Goal: Complete application form

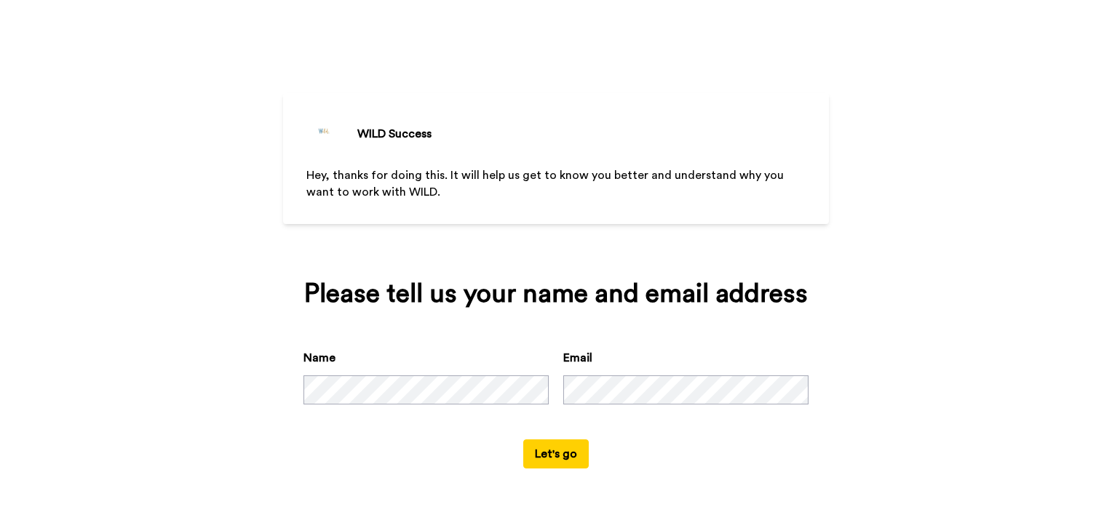
click at [550, 451] on button "Let's go" at bounding box center [556, 454] width 66 height 29
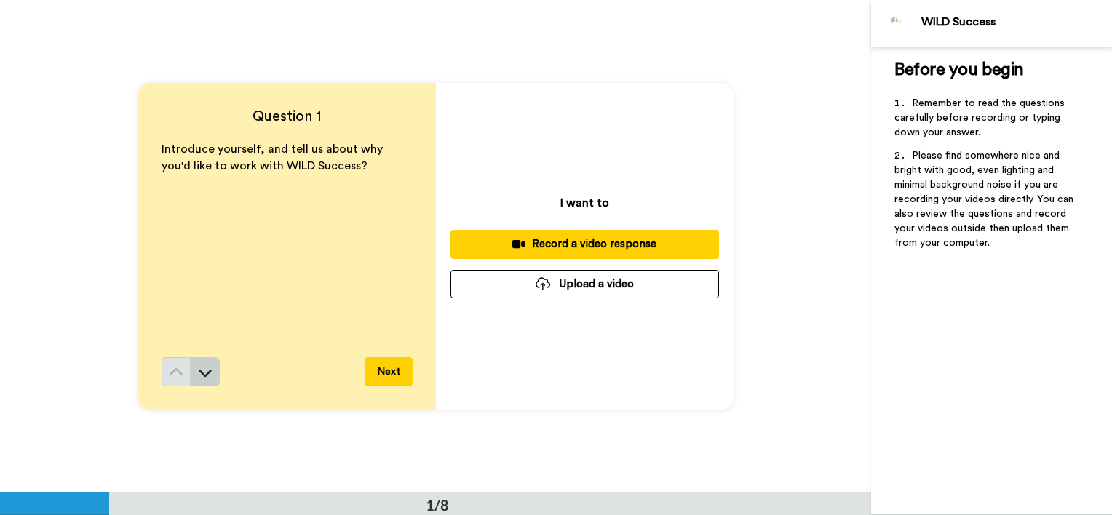
click at [205, 372] on icon at bounding box center [205, 373] width 13 height 7
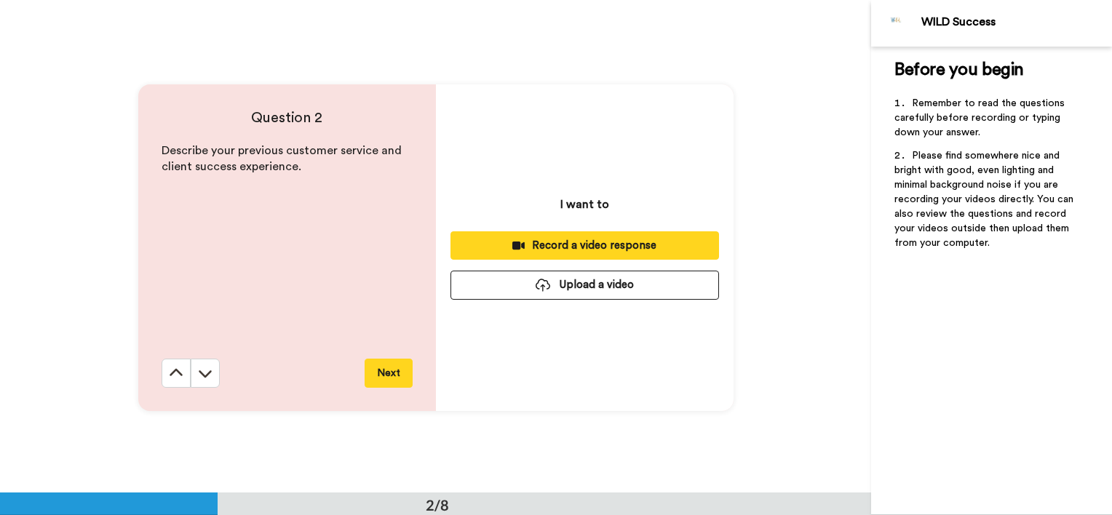
scroll to position [494, 0]
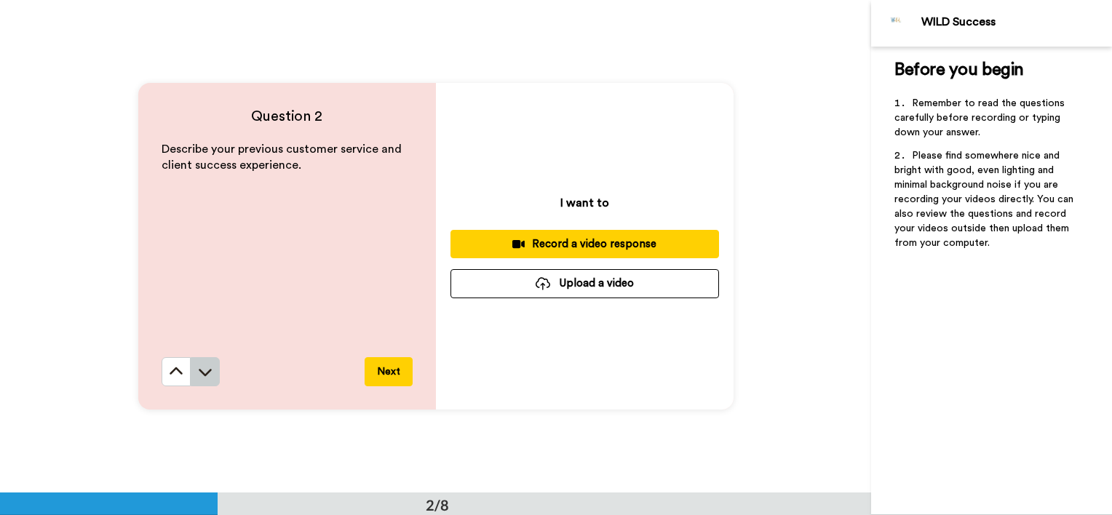
click at [201, 371] on icon at bounding box center [205, 372] width 15 height 15
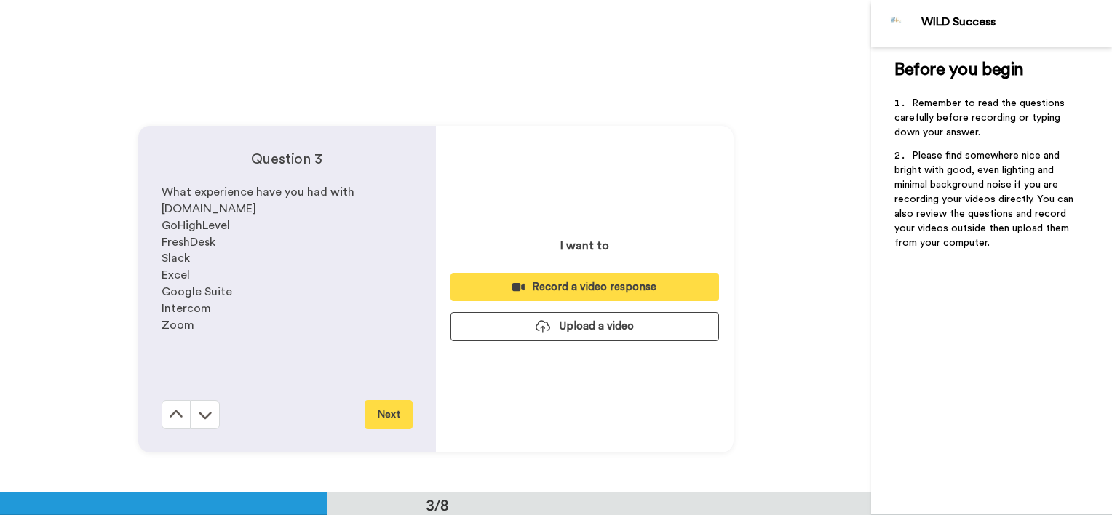
scroll to position [986, 0]
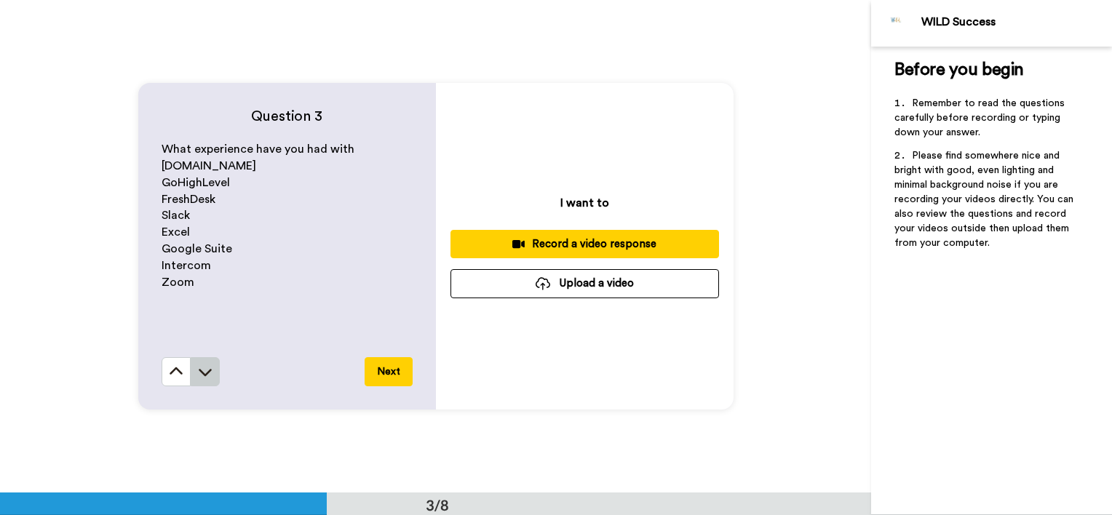
click at [203, 373] on icon at bounding box center [205, 373] width 13 height 7
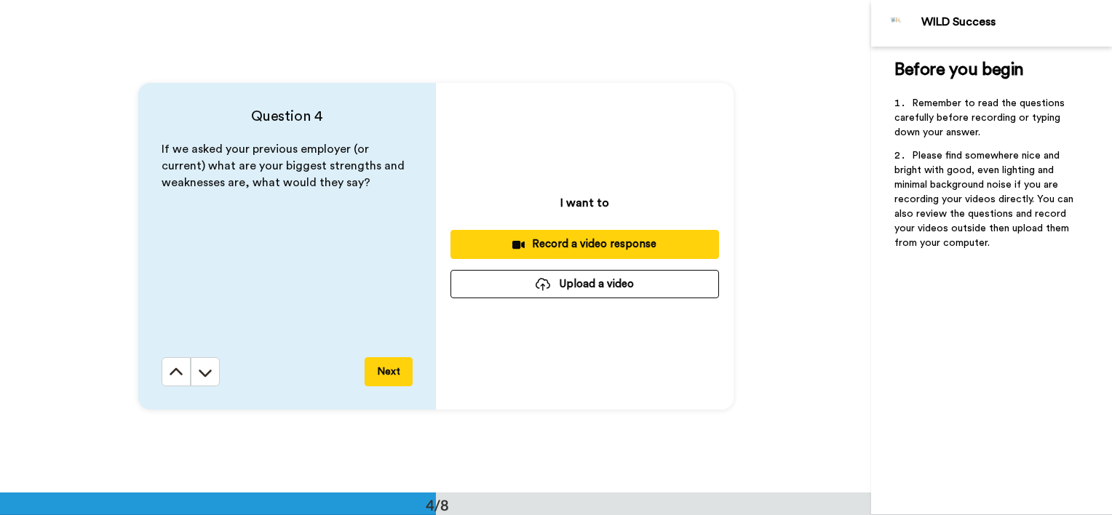
scroll to position [1479, 0]
click at [203, 373] on icon at bounding box center [205, 373] width 13 height 7
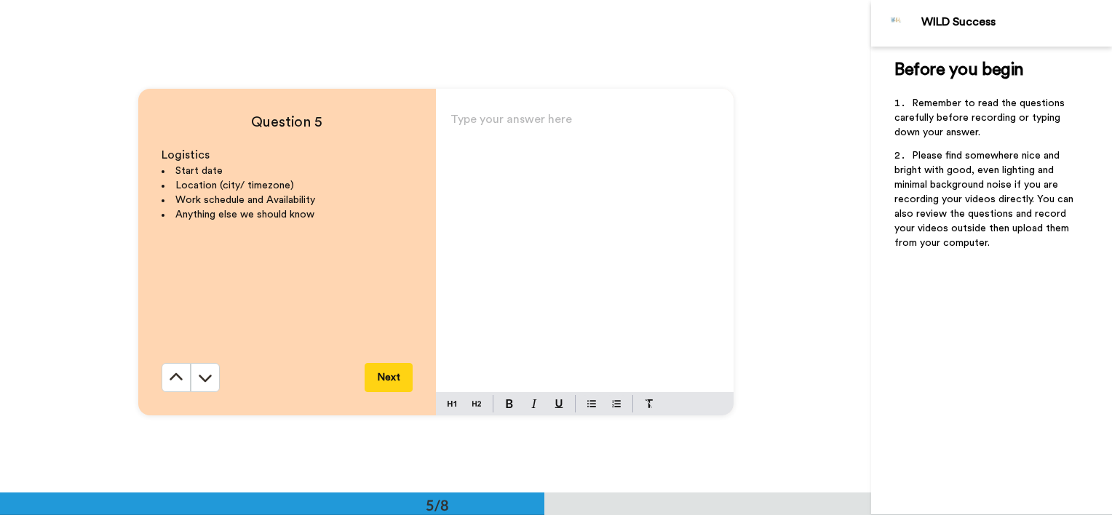
scroll to position [1973, 0]
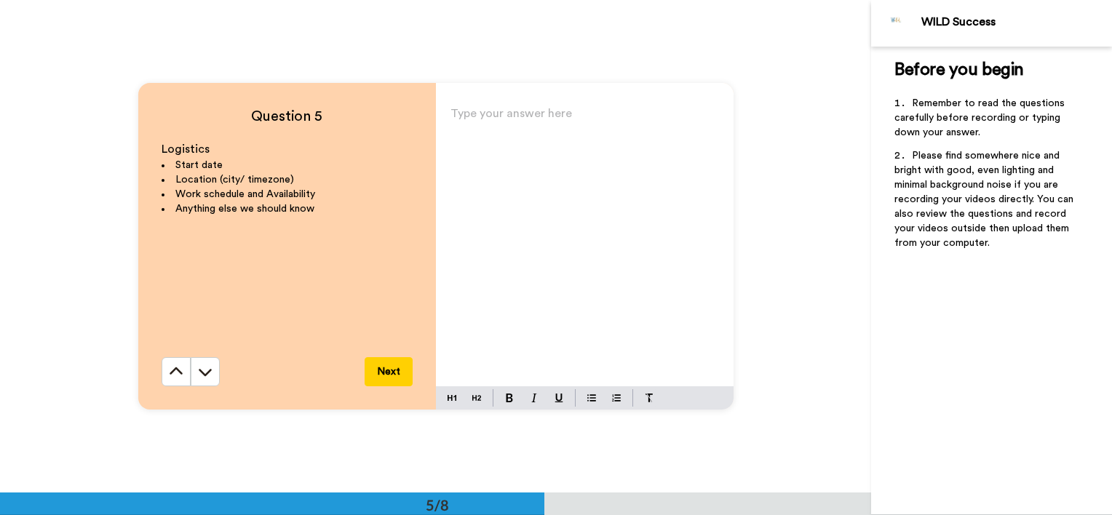
click at [203, 373] on icon at bounding box center [205, 372] width 13 height 7
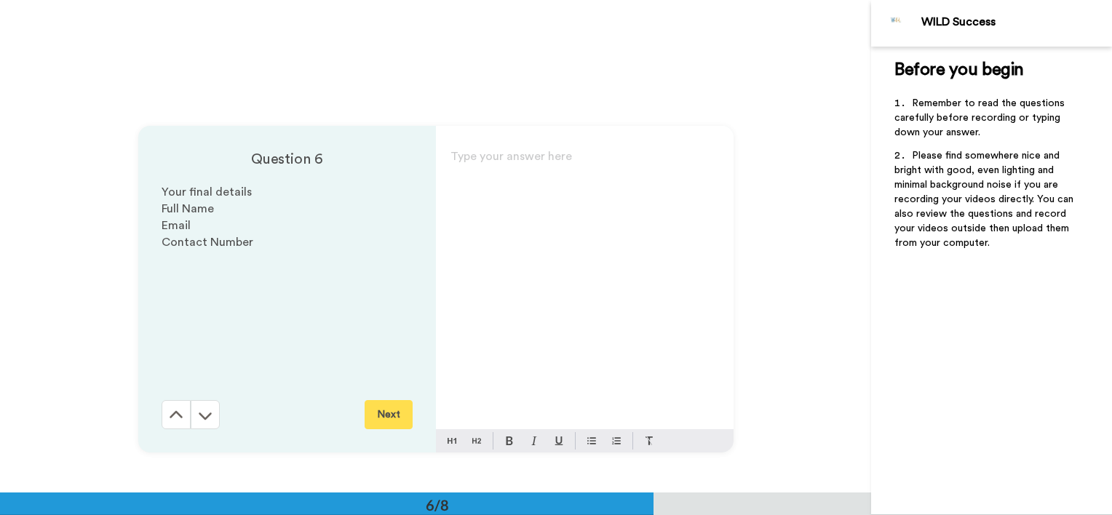
scroll to position [2465, 0]
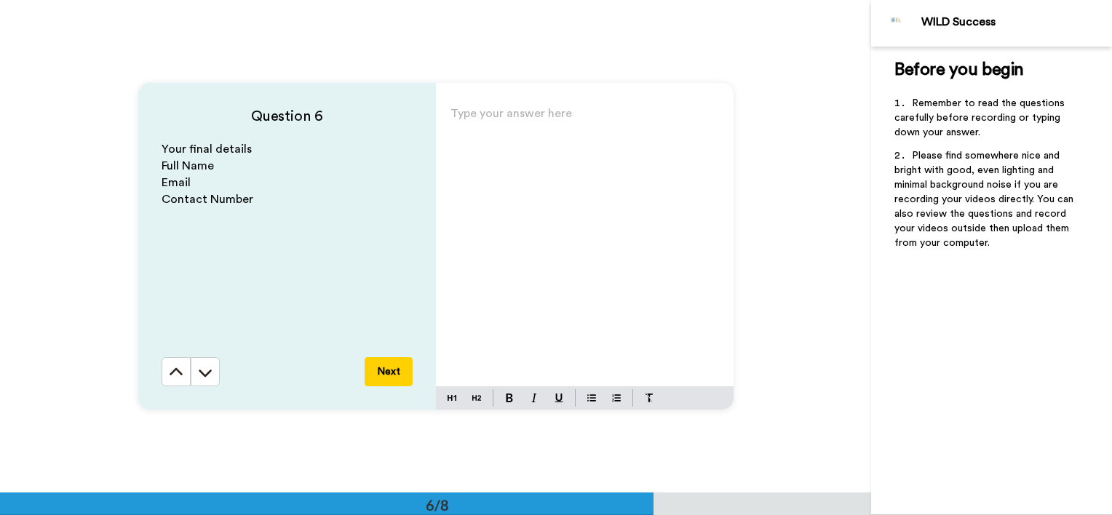
click at [203, 373] on icon at bounding box center [205, 373] width 13 height 7
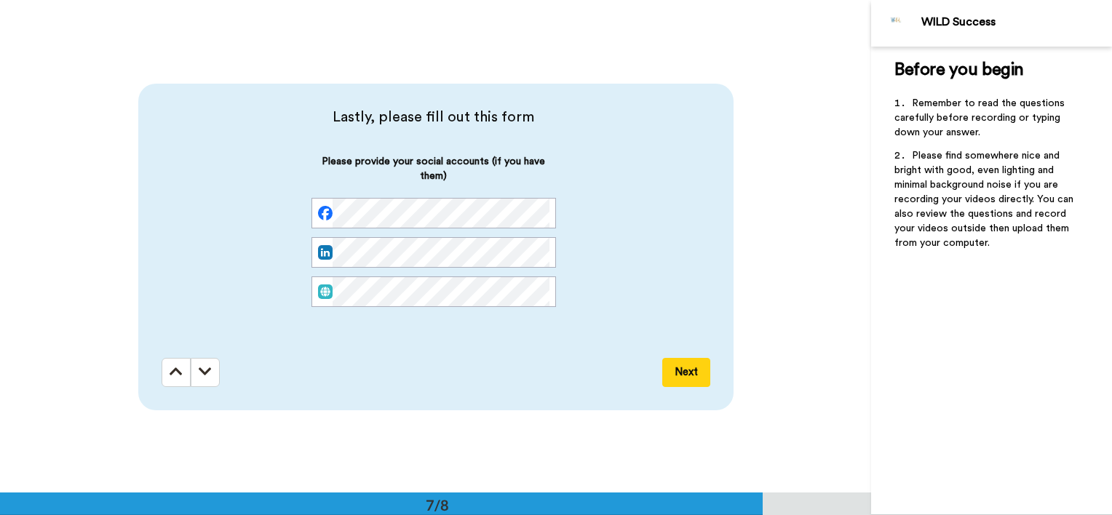
scroll to position [2958, 0]
click at [173, 372] on icon at bounding box center [176, 372] width 13 height 15
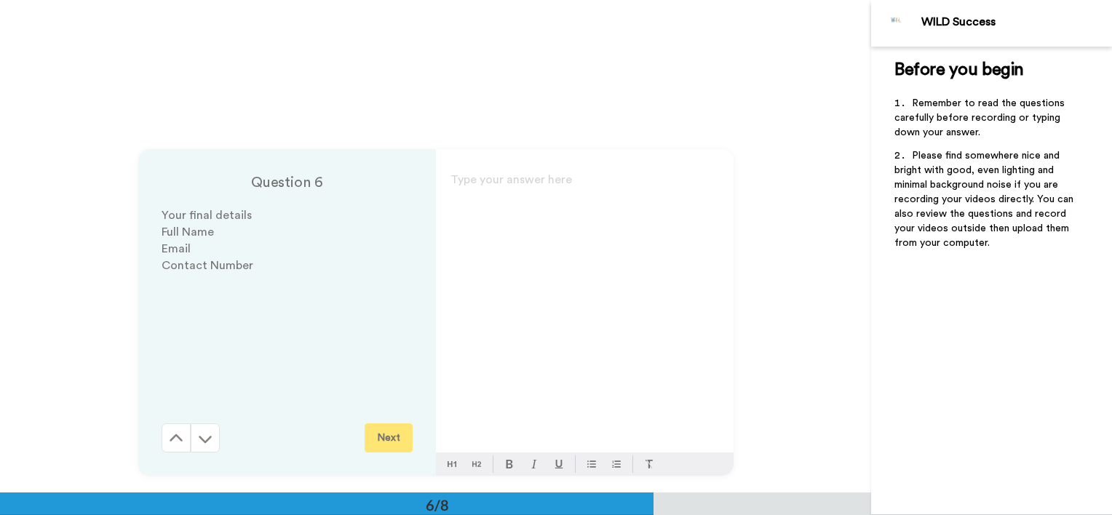
click at [173, 424] on button at bounding box center [176, 438] width 29 height 29
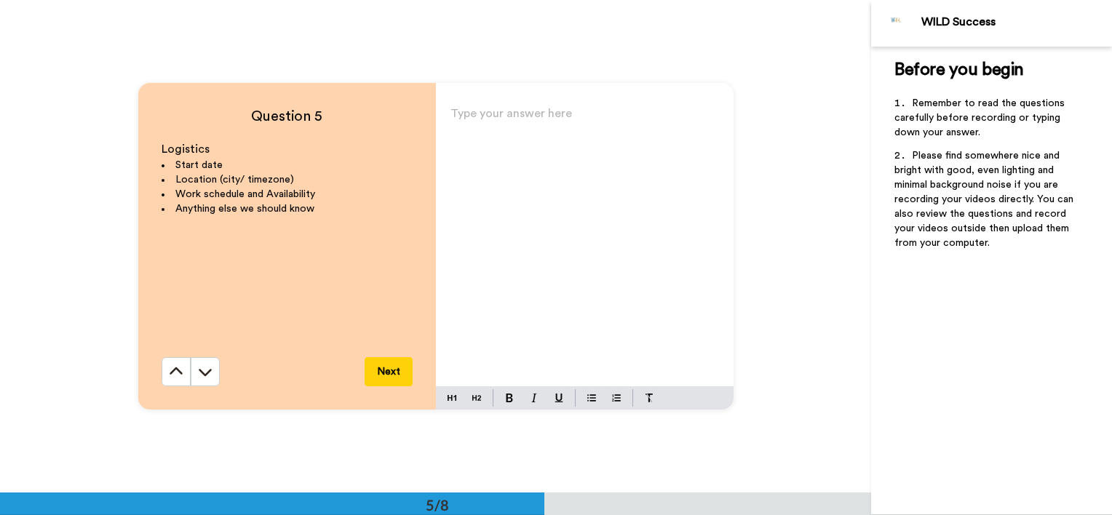
click at [173, 372] on icon at bounding box center [176, 372] width 15 height 15
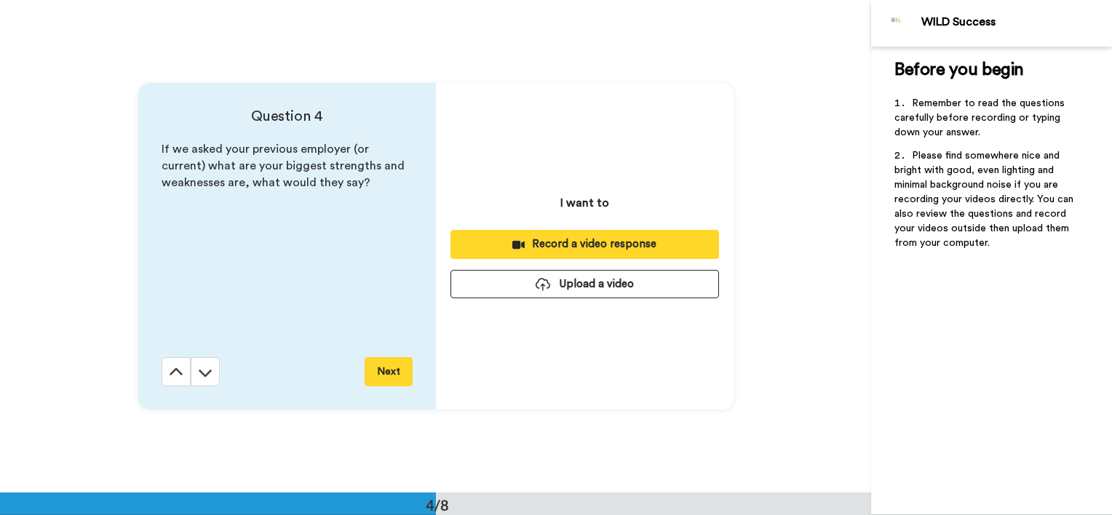
click at [173, 372] on icon at bounding box center [176, 372] width 15 height 15
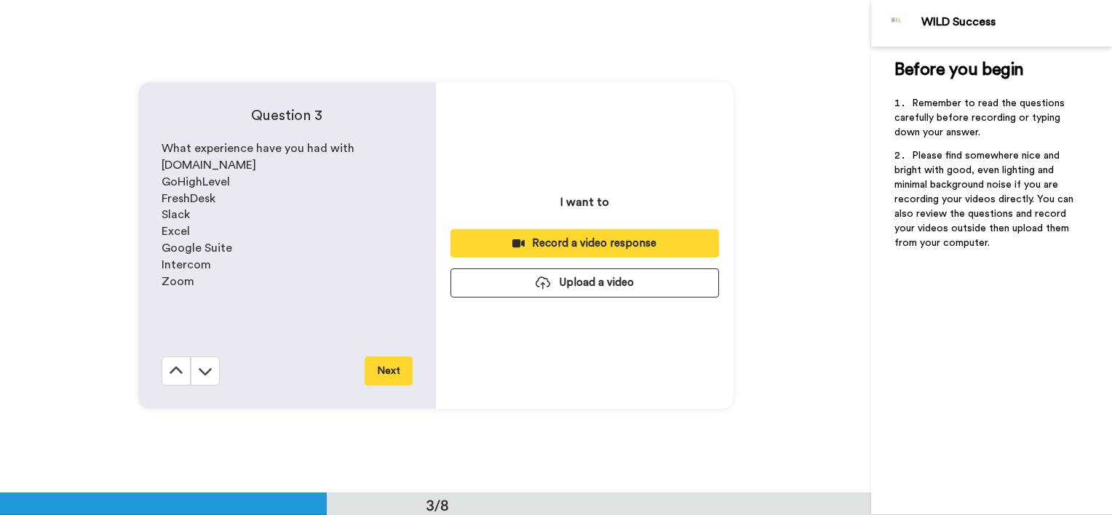
click at [173, 372] on icon at bounding box center [176, 371] width 15 height 15
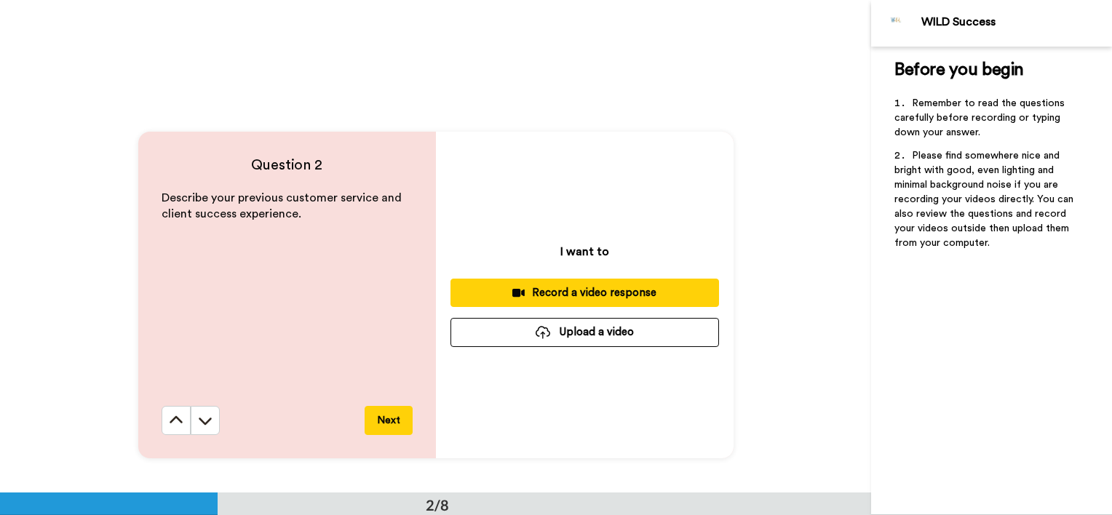
click at [173, 413] on icon at bounding box center [176, 420] width 15 height 15
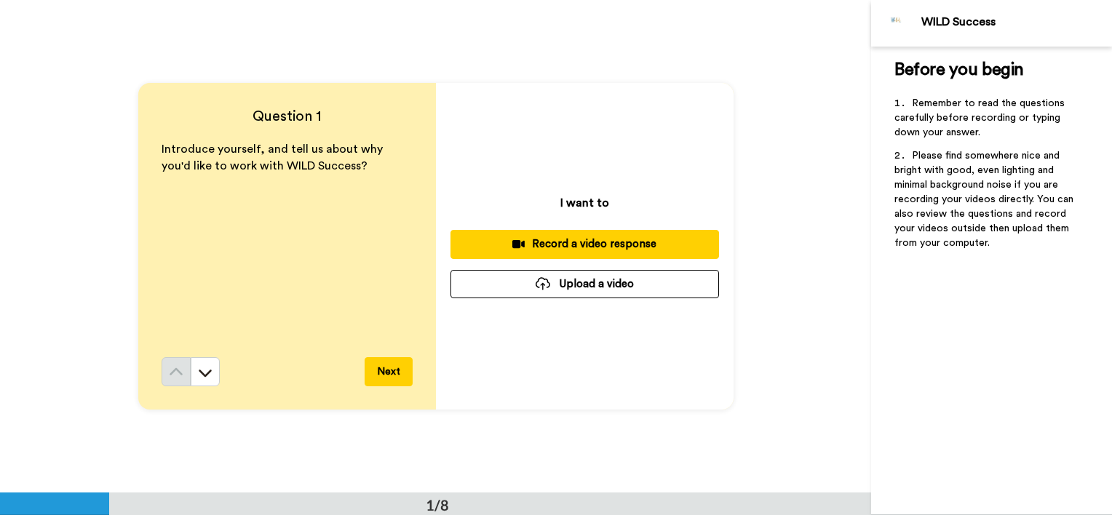
scroll to position [0, 0]
click at [616, 246] on div "Record a video response" at bounding box center [584, 244] width 245 height 15
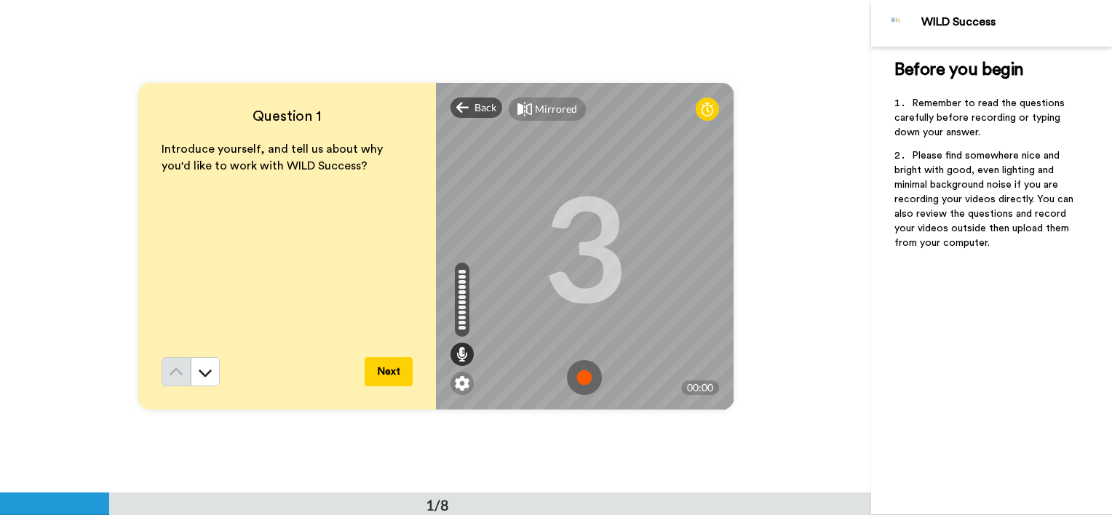
click at [579, 369] on img at bounding box center [584, 377] width 35 height 35
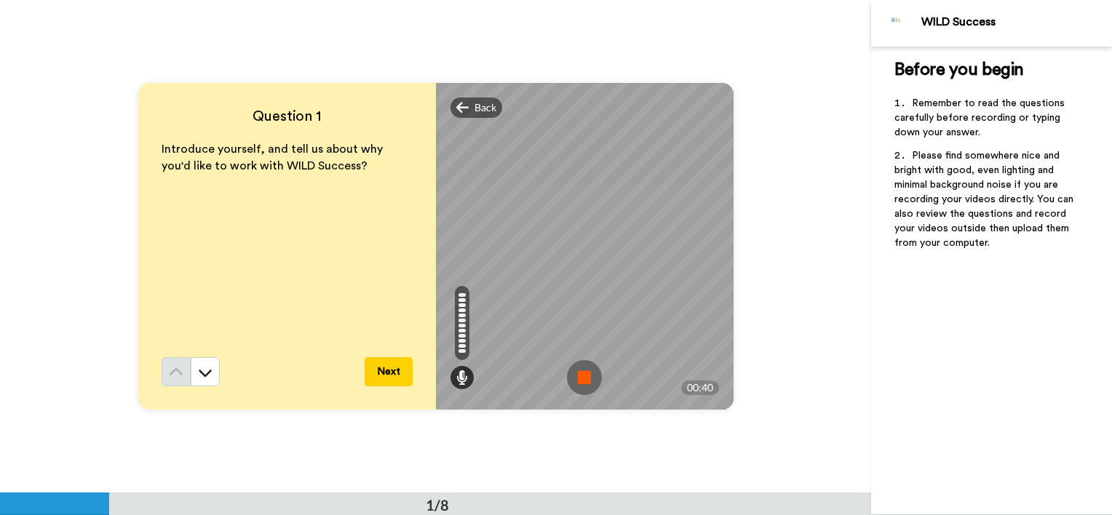
click at [577, 376] on img at bounding box center [584, 377] width 35 height 35
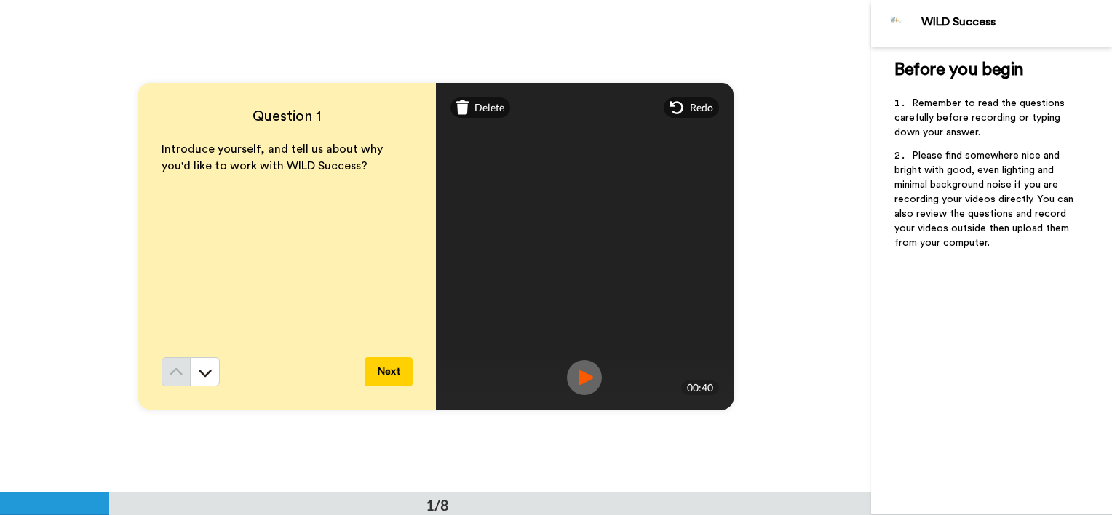
click at [582, 377] on img at bounding box center [584, 377] width 35 height 35
click at [494, 115] on div "Delete" at bounding box center [481, 108] width 60 height 20
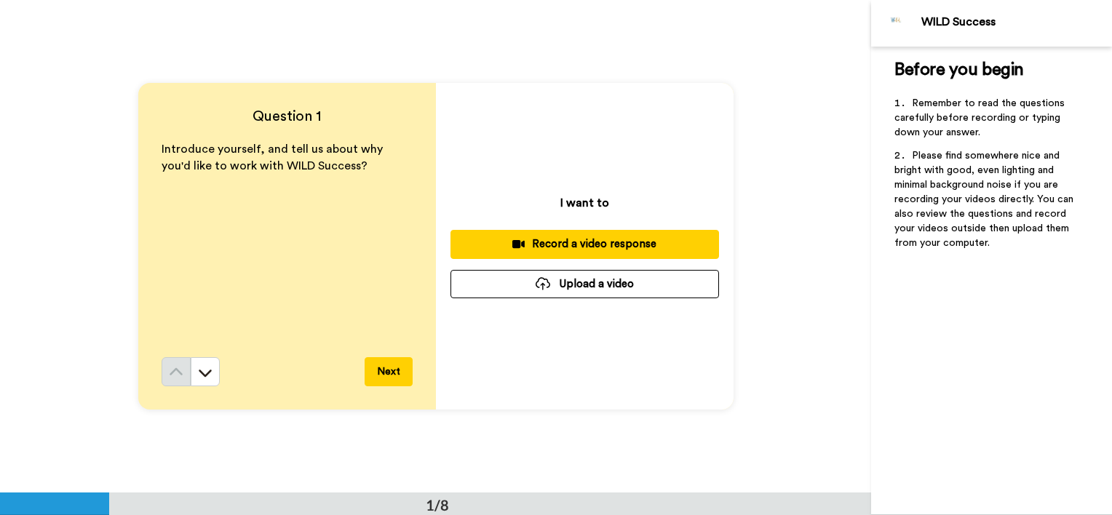
click at [611, 246] on div "Record a video response" at bounding box center [584, 244] width 245 height 15
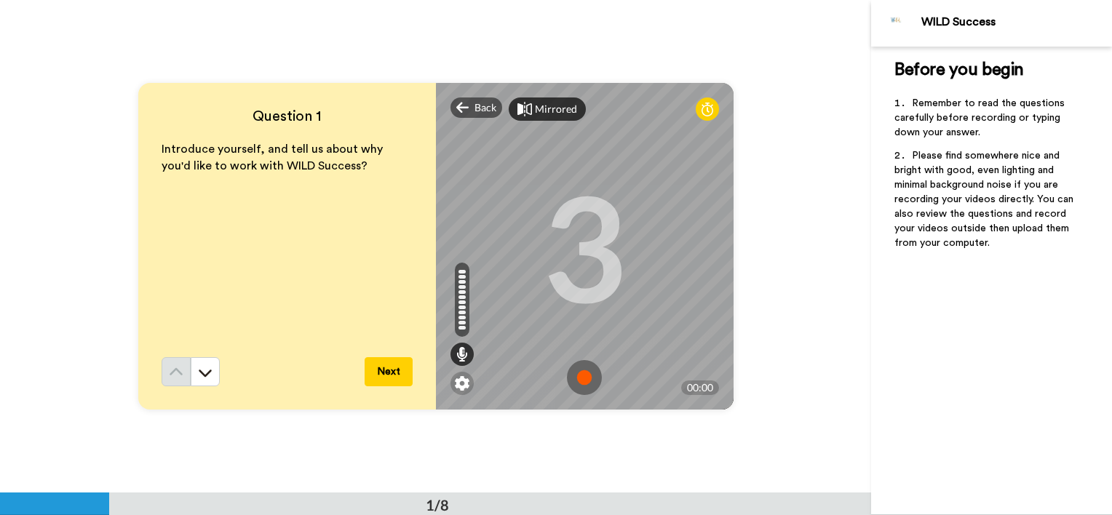
click at [561, 107] on div "Mirrored" at bounding box center [556, 109] width 42 height 15
click at [543, 114] on div "Mirror" at bounding box center [550, 109] width 31 height 15
click at [550, 111] on div "Mirrored" at bounding box center [556, 109] width 42 height 15
click at [550, 111] on div "Mirror" at bounding box center [550, 109] width 31 height 15
click at [550, 111] on div "Mirrored" at bounding box center [556, 109] width 42 height 15
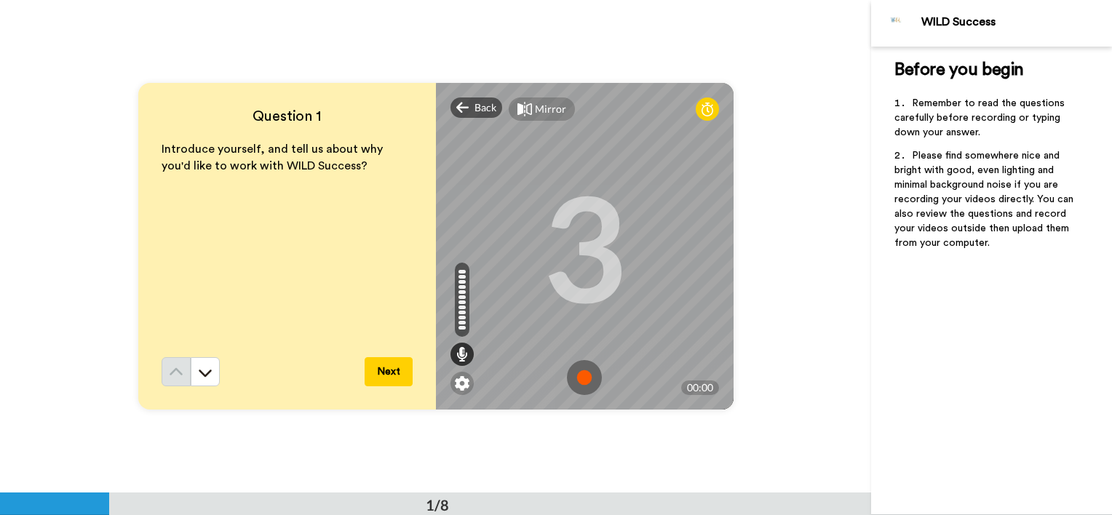
click at [558, 119] on div "Mirror" at bounding box center [542, 109] width 66 height 23
click at [580, 379] on img at bounding box center [584, 377] width 35 height 35
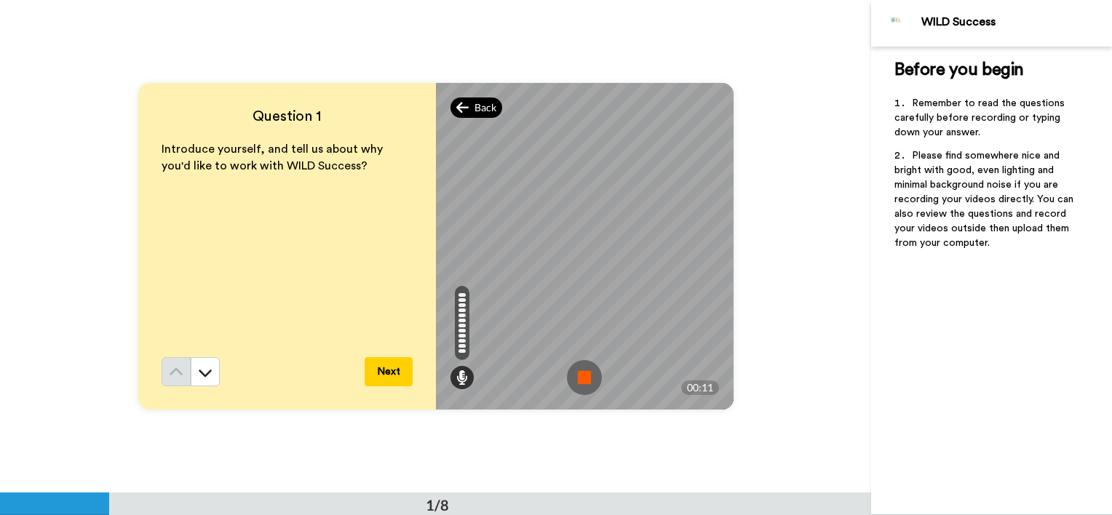
click at [484, 111] on span "Back" at bounding box center [486, 107] width 22 height 15
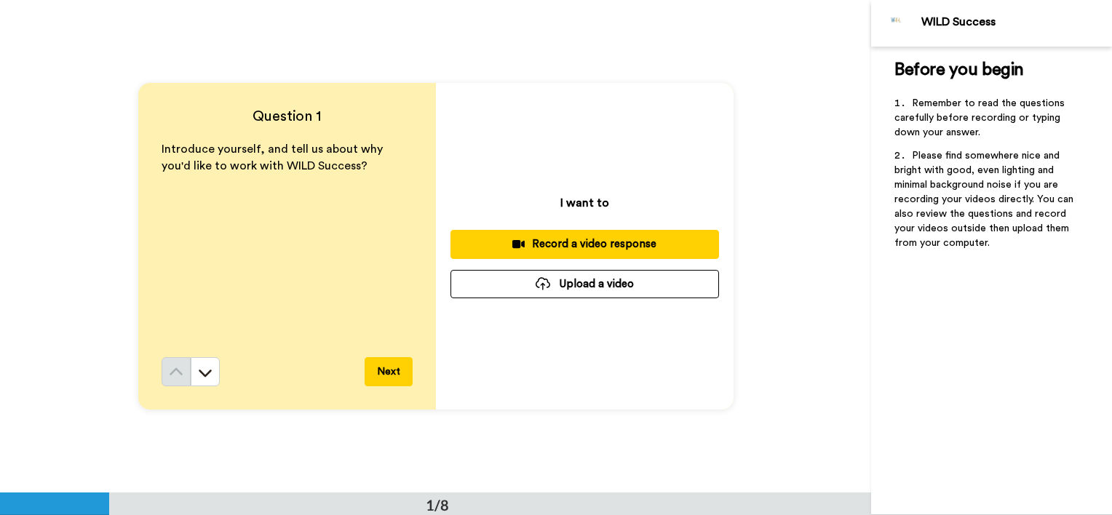
click at [631, 242] on div "Record a video response" at bounding box center [584, 244] width 245 height 15
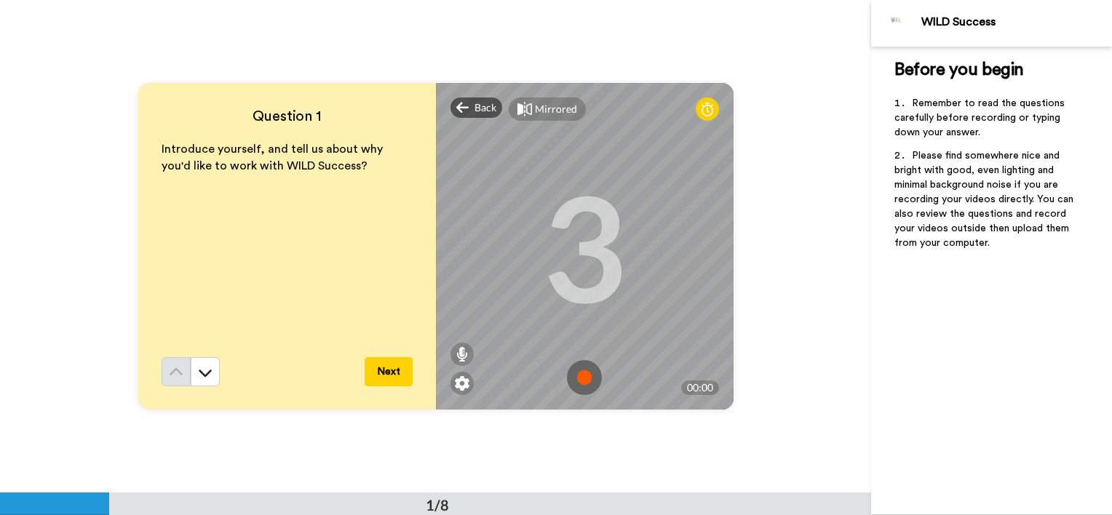
click at [582, 379] on img at bounding box center [584, 377] width 35 height 35
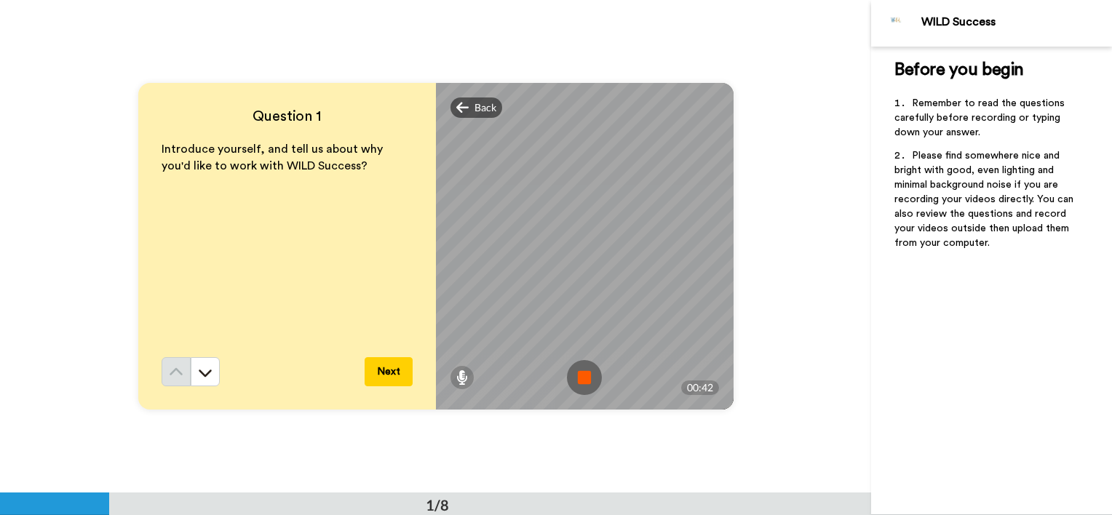
click at [582, 379] on img at bounding box center [584, 377] width 35 height 35
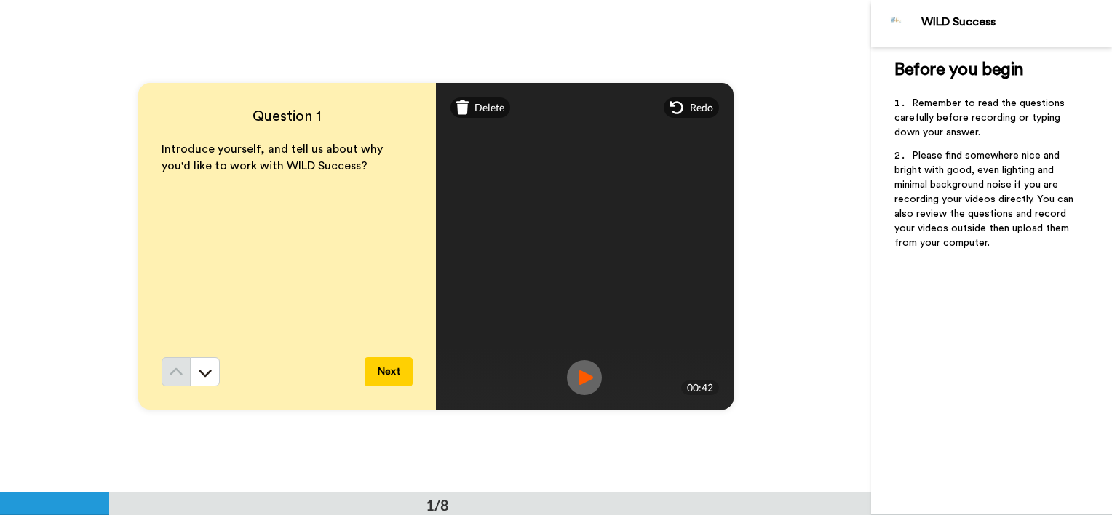
click at [582, 379] on img at bounding box center [584, 377] width 35 height 35
click at [384, 372] on button "Next" at bounding box center [389, 371] width 48 height 29
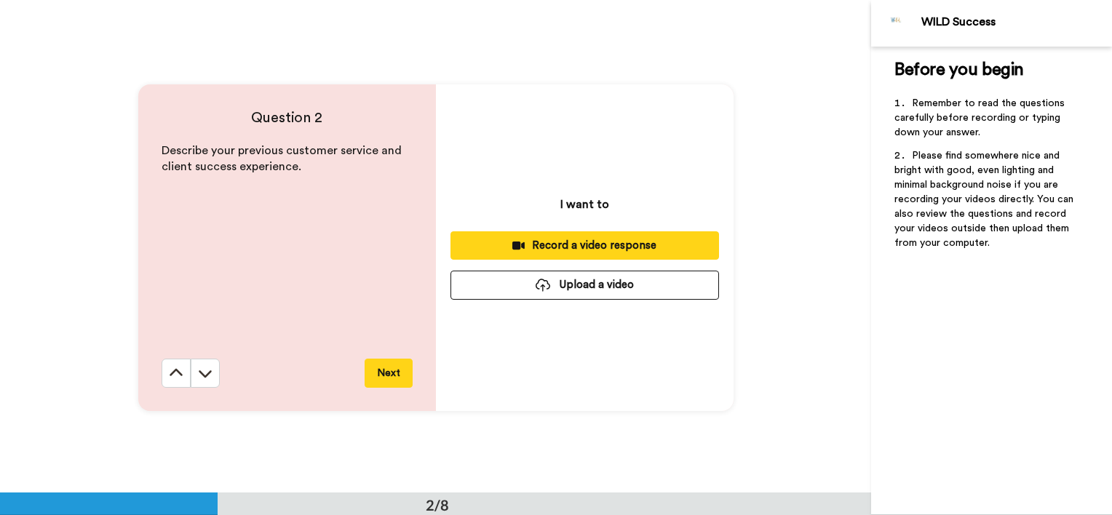
scroll to position [494, 0]
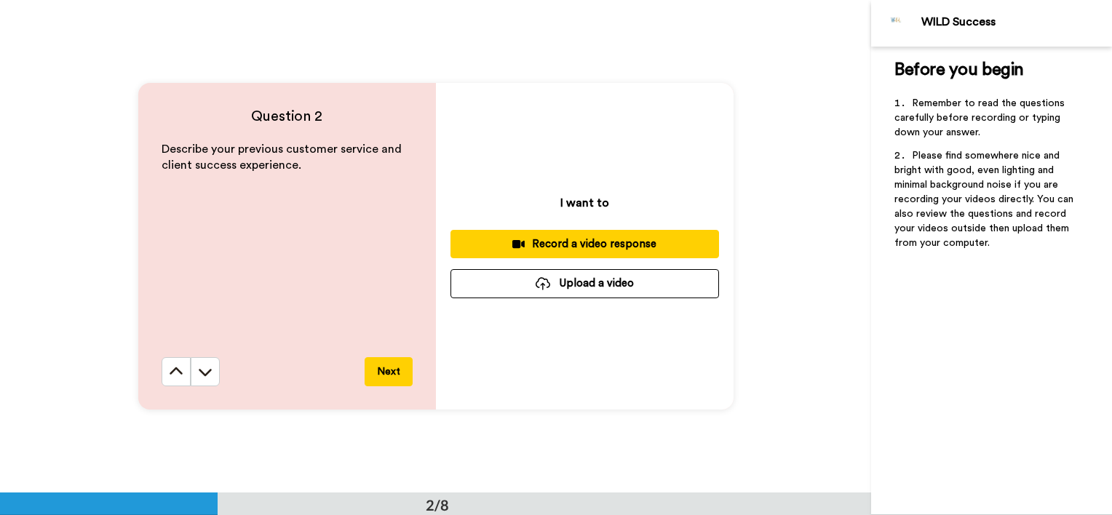
click at [554, 240] on div "Record a video response" at bounding box center [584, 244] width 245 height 15
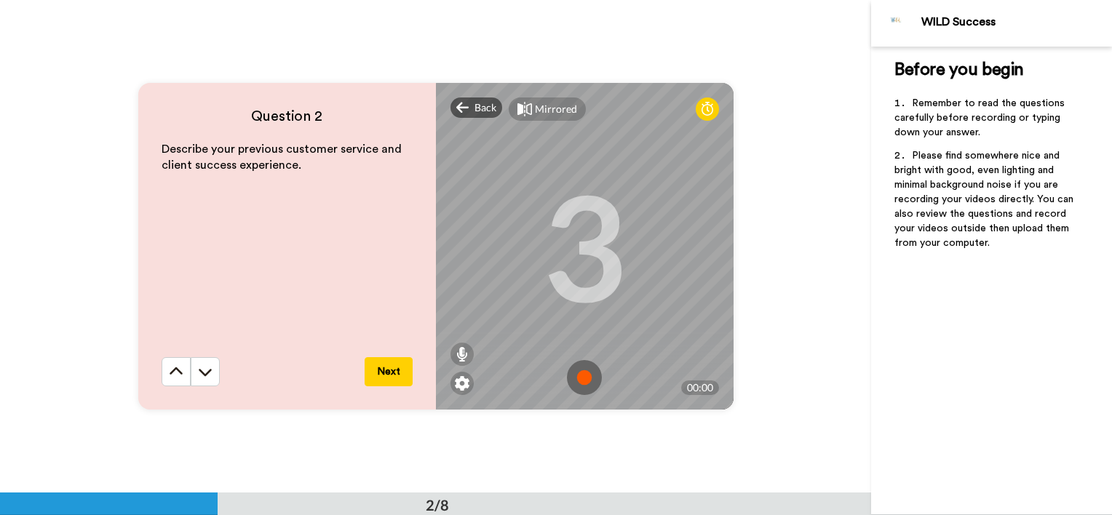
click at [578, 384] on img at bounding box center [584, 377] width 35 height 35
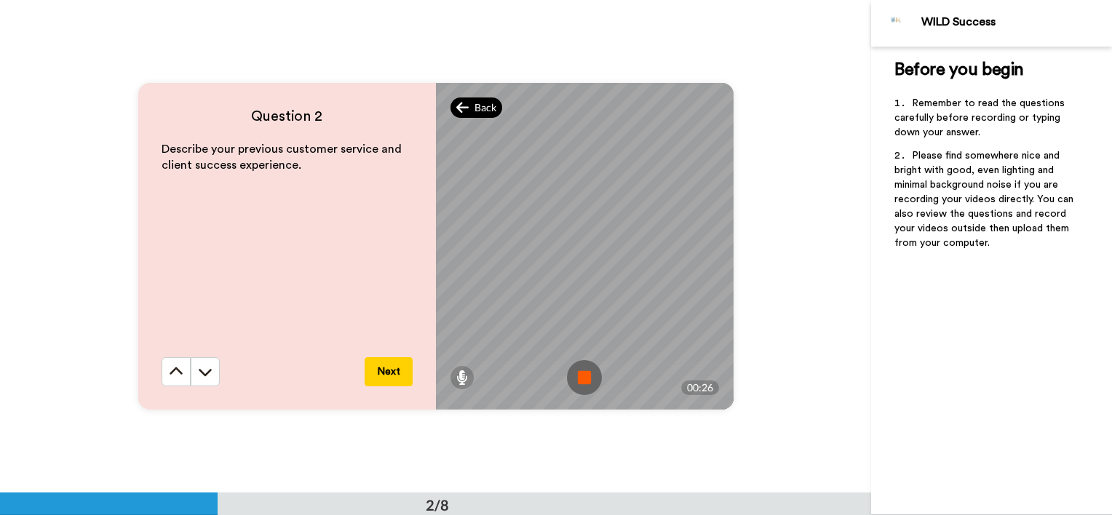
click at [475, 109] on span "Back" at bounding box center [486, 107] width 22 height 15
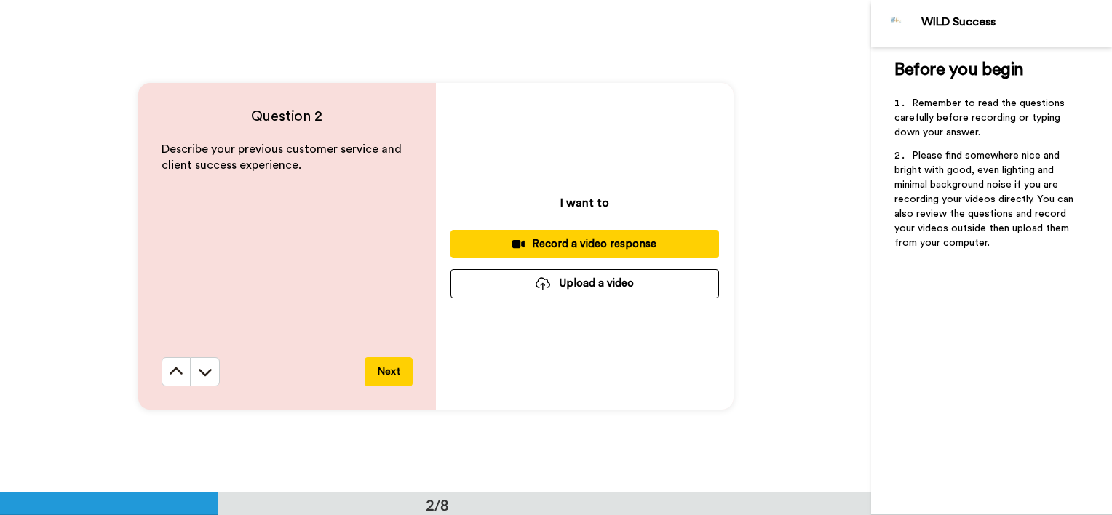
click at [588, 235] on button "Record a video response" at bounding box center [585, 244] width 269 height 28
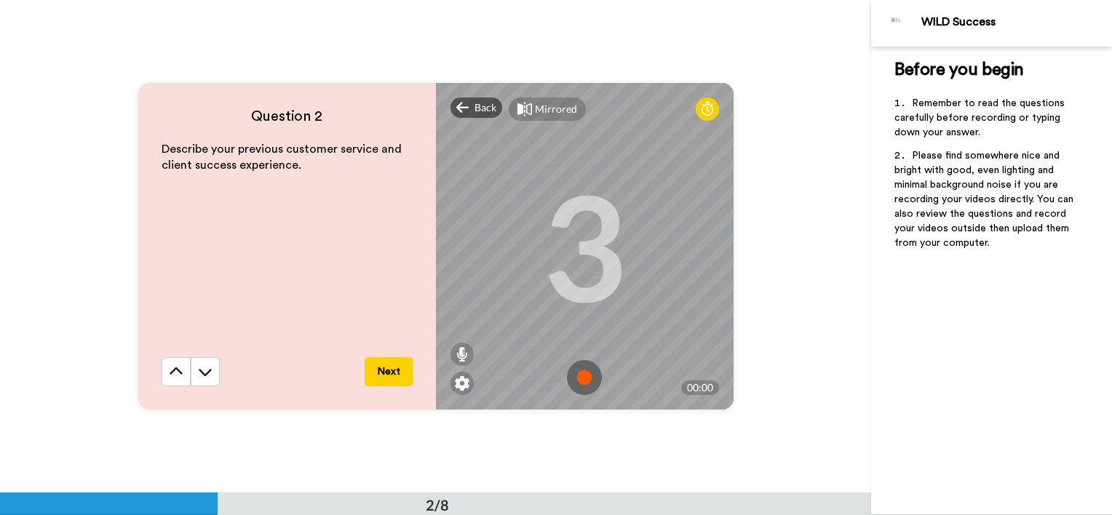
click at [579, 370] on img at bounding box center [584, 377] width 35 height 35
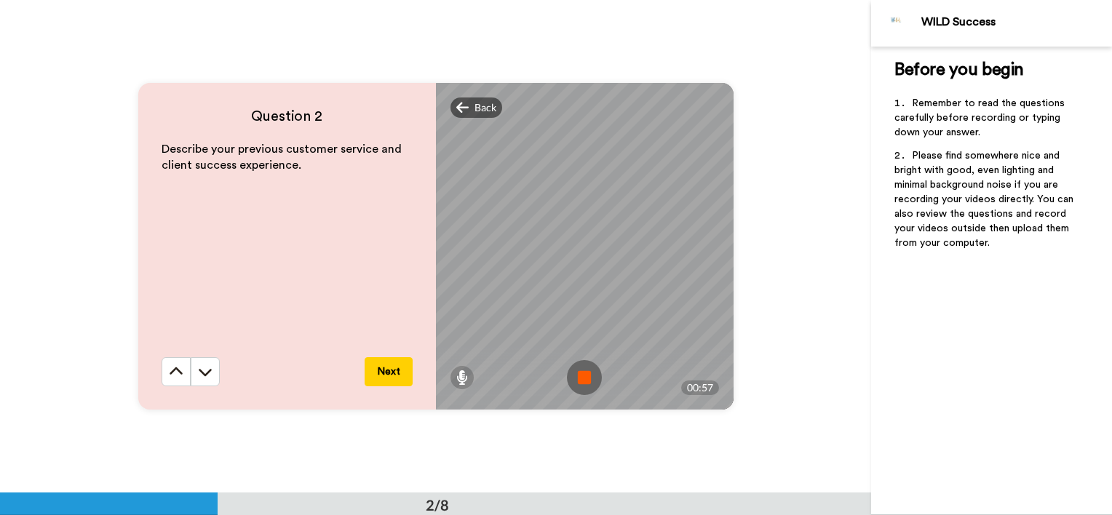
click at [579, 372] on img at bounding box center [584, 377] width 35 height 35
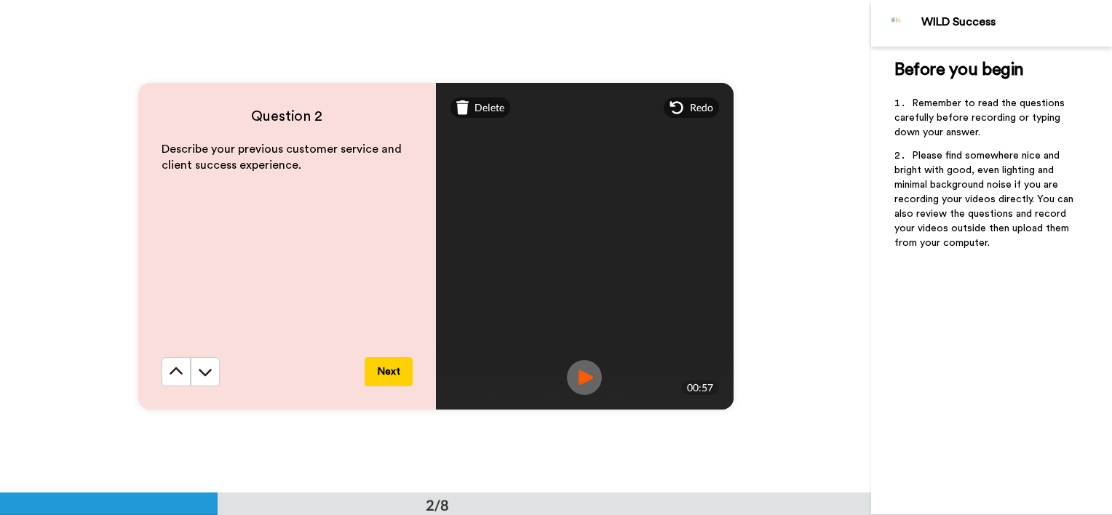
click at [575, 381] on img at bounding box center [584, 377] width 35 height 35
click at [392, 365] on button "Next" at bounding box center [389, 371] width 48 height 29
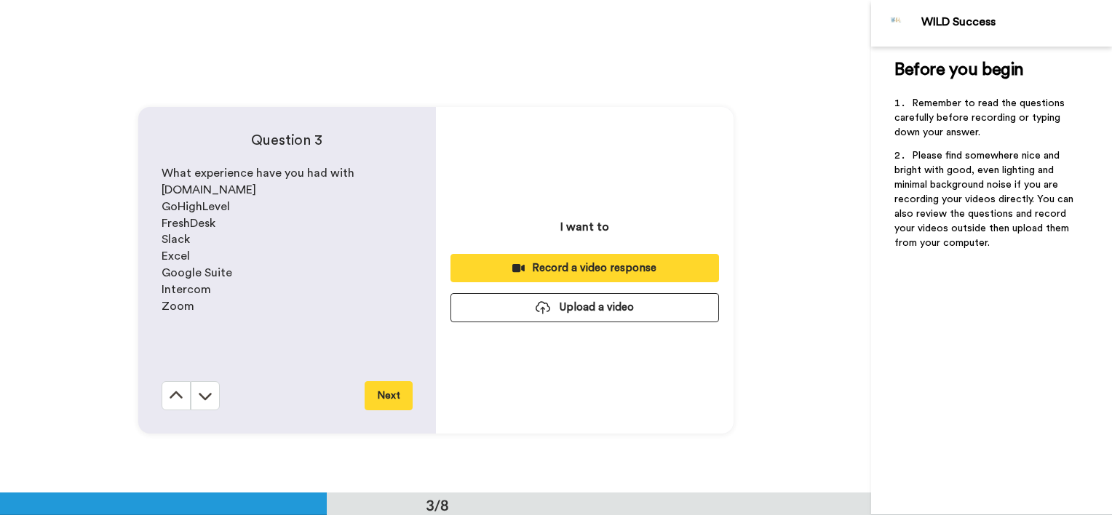
scroll to position [986, 0]
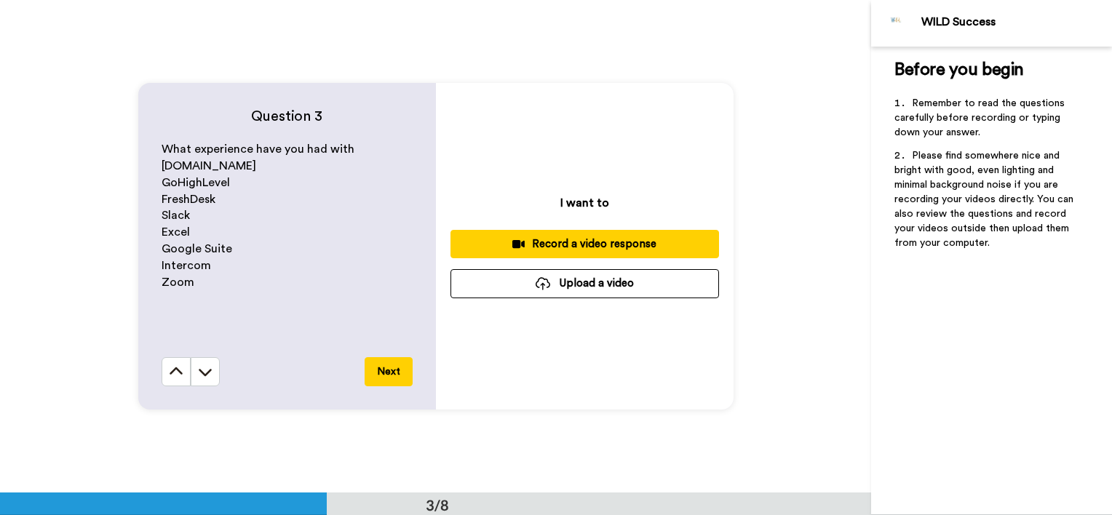
click at [601, 242] on div "Record a video response" at bounding box center [584, 244] width 245 height 15
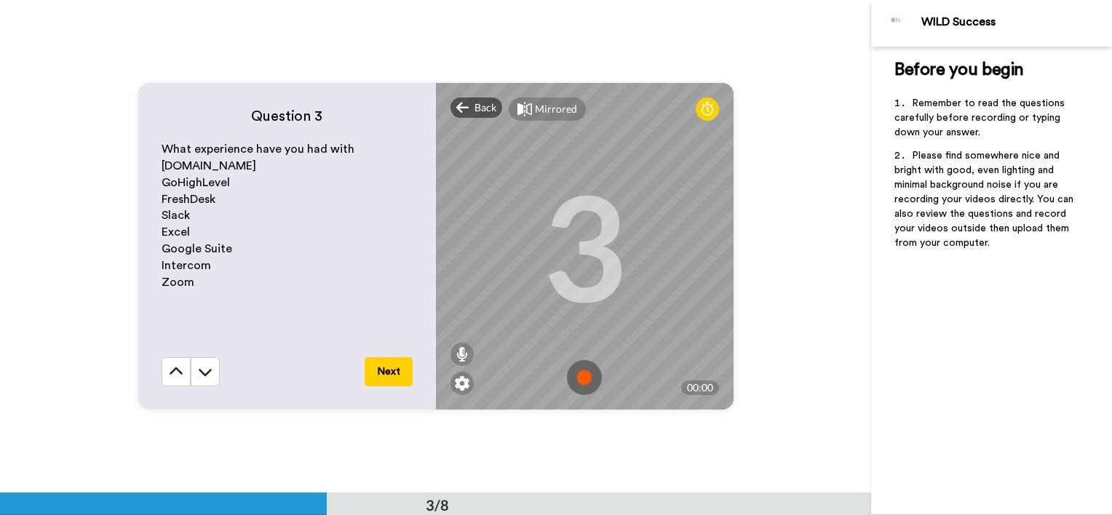
click at [586, 373] on img at bounding box center [584, 377] width 35 height 35
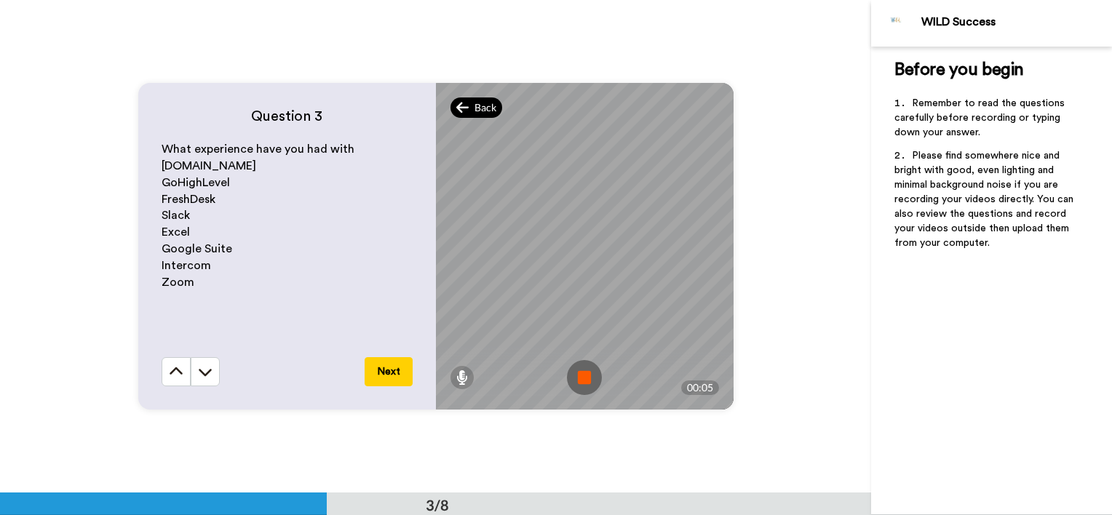
click at [482, 107] on span "Back" at bounding box center [486, 107] width 22 height 15
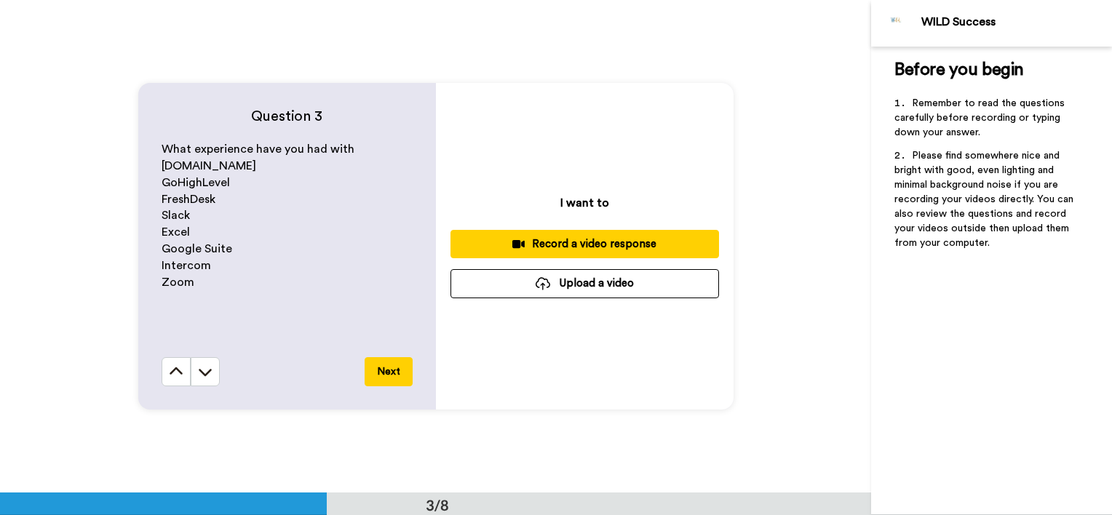
click at [599, 248] on div "Record a video response" at bounding box center [584, 244] width 245 height 15
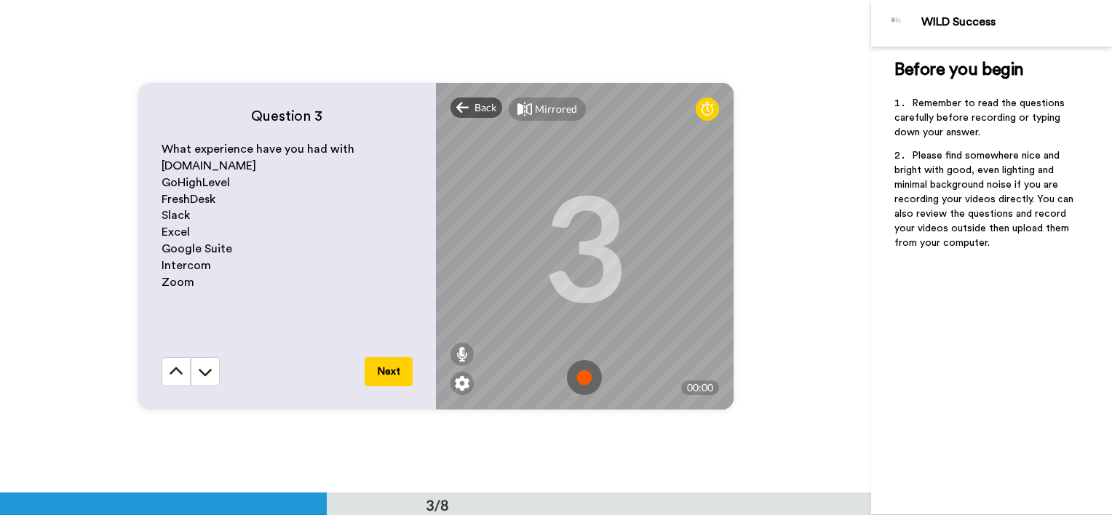
click at [579, 374] on img at bounding box center [584, 377] width 35 height 35
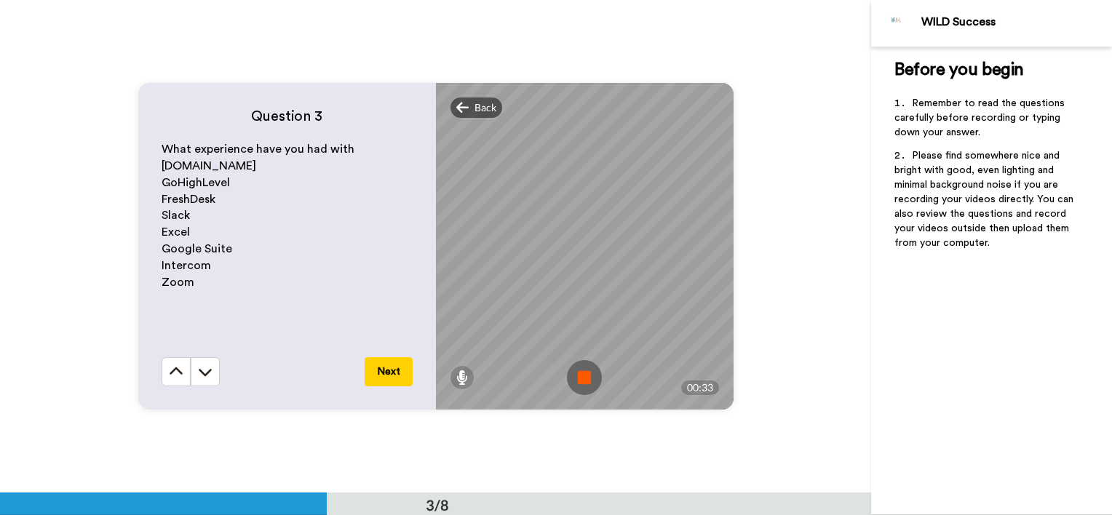
click at [579, 374] on img at bounding box center [584, 377] width 35 height 35
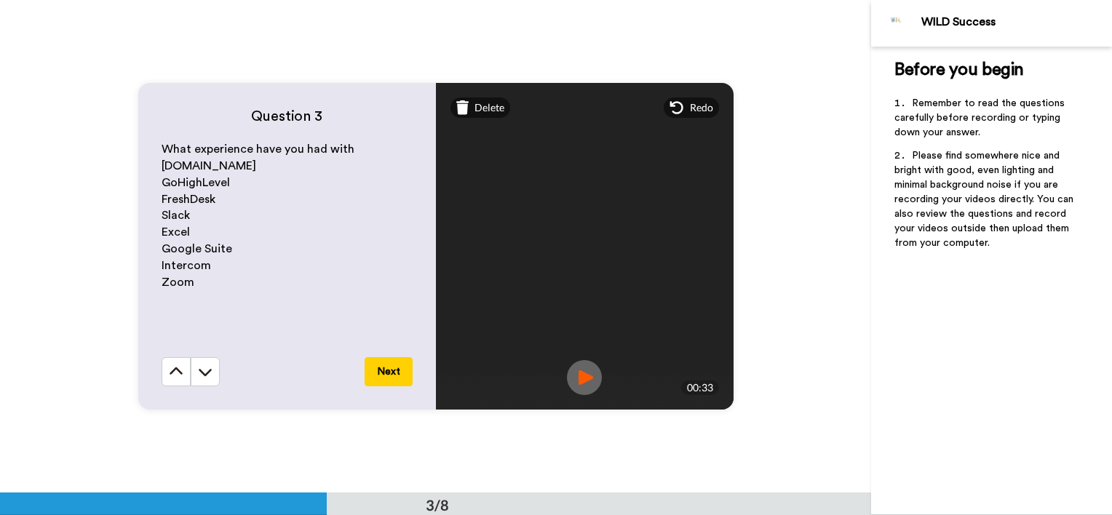
click at [579, 374] on img at bounding box center [584, 377] width 35 height 35
click at [394, 367] on button "Next" at bounding box center [389, 371] width 48 height 29
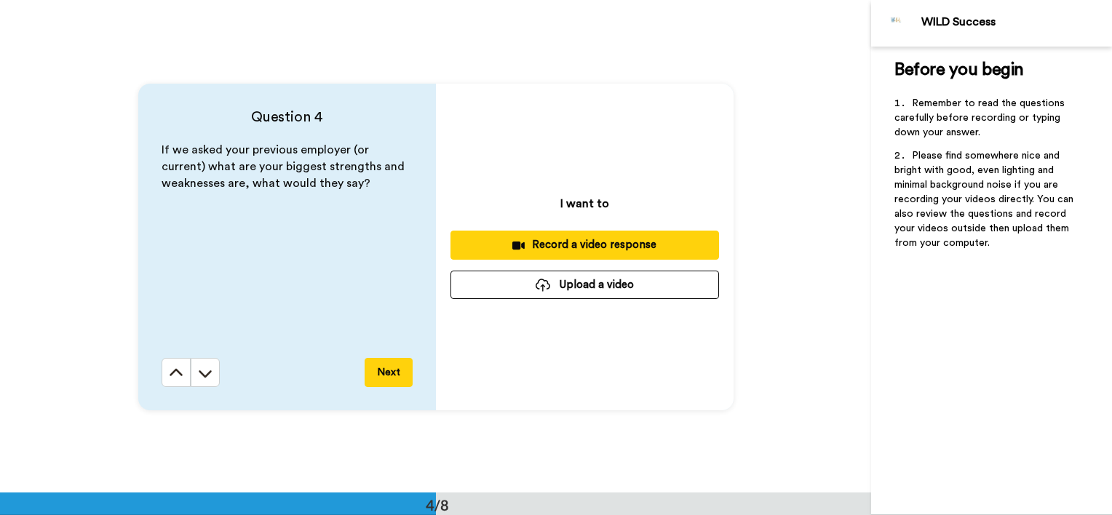
scroll to position [1479, 0]
click at [656, 239] on div "Record a video response" at bounding box center [584, 244] width 245 height 15
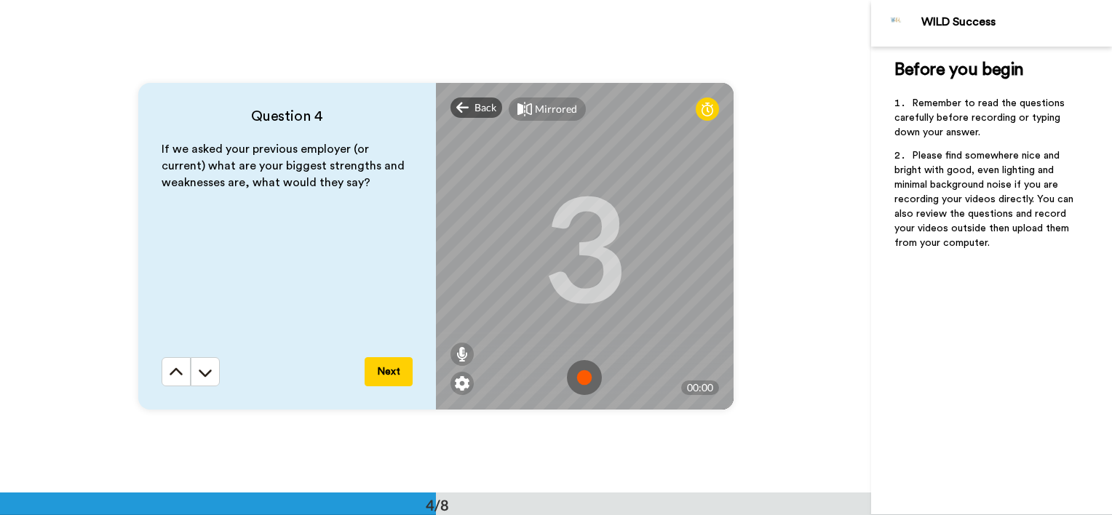
click at [584, 373] on img at bounding box center [584, 377] width 35 height 35
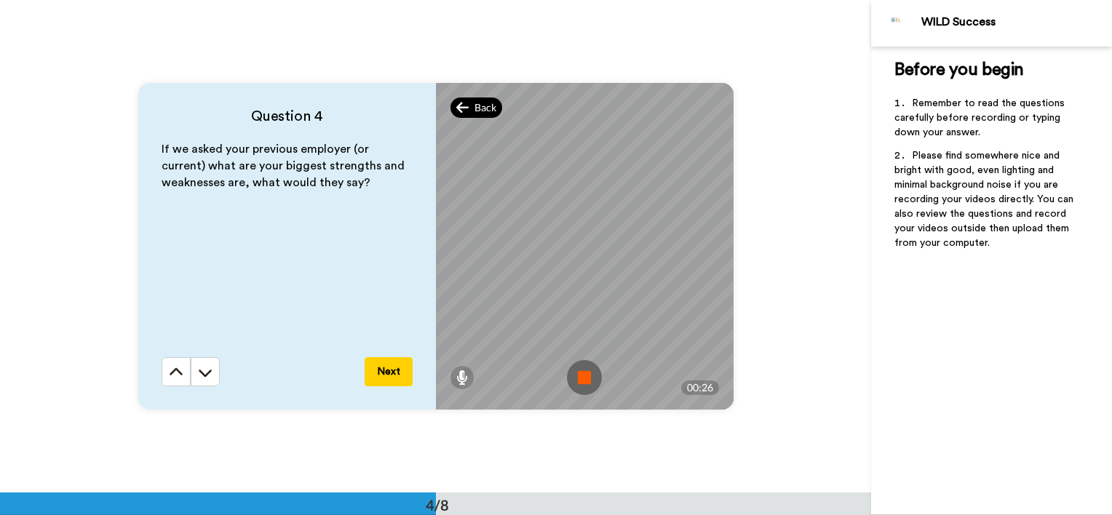
click at [476, 111] on span "Back" at bounding box center [486, 107] width 22 height 15
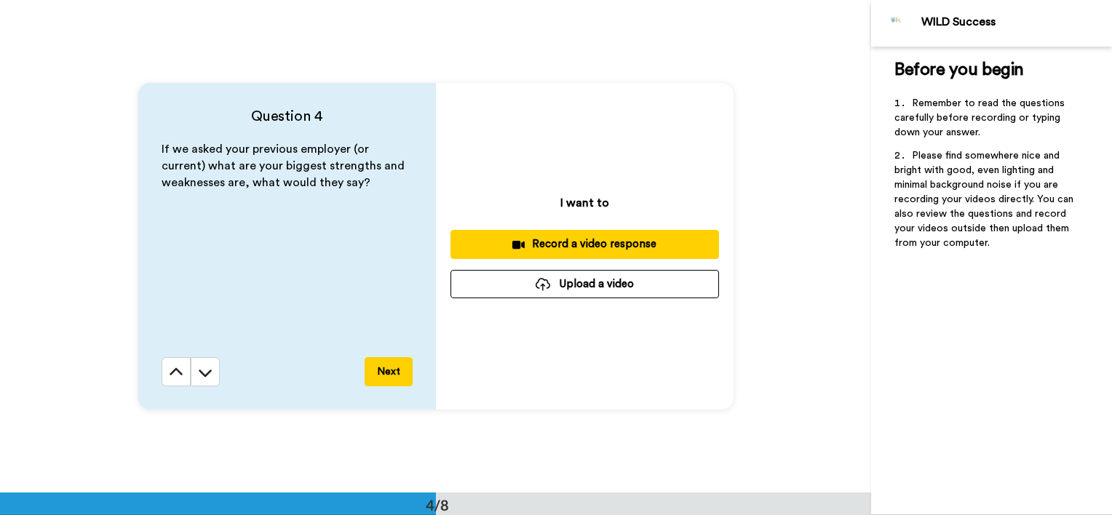
click at [603, 247] on div "Record a video response" at bounding box center [584, 244] width 245 height 15
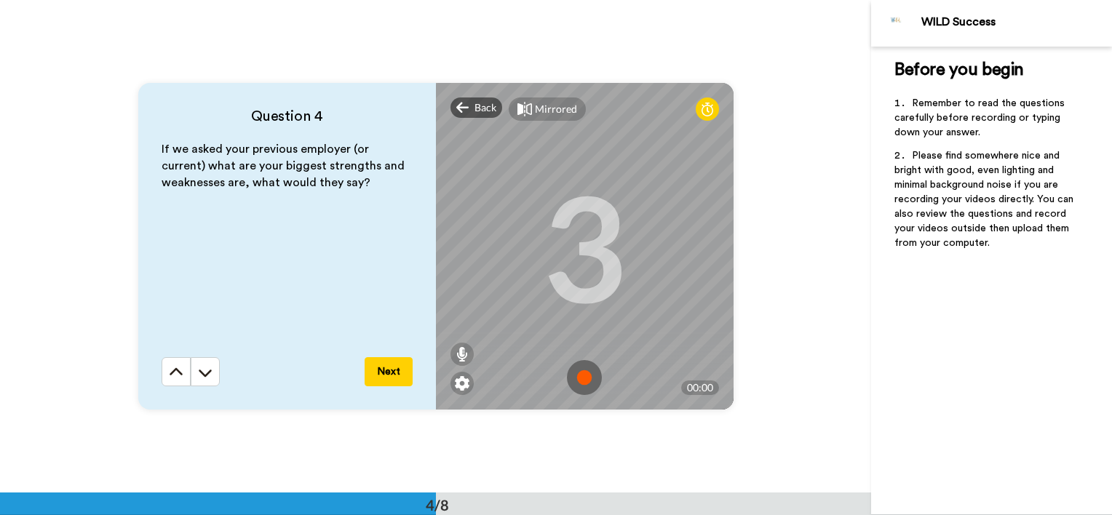
click at [577, 373] on img at bounding box center [584, 377] width 35 height 35
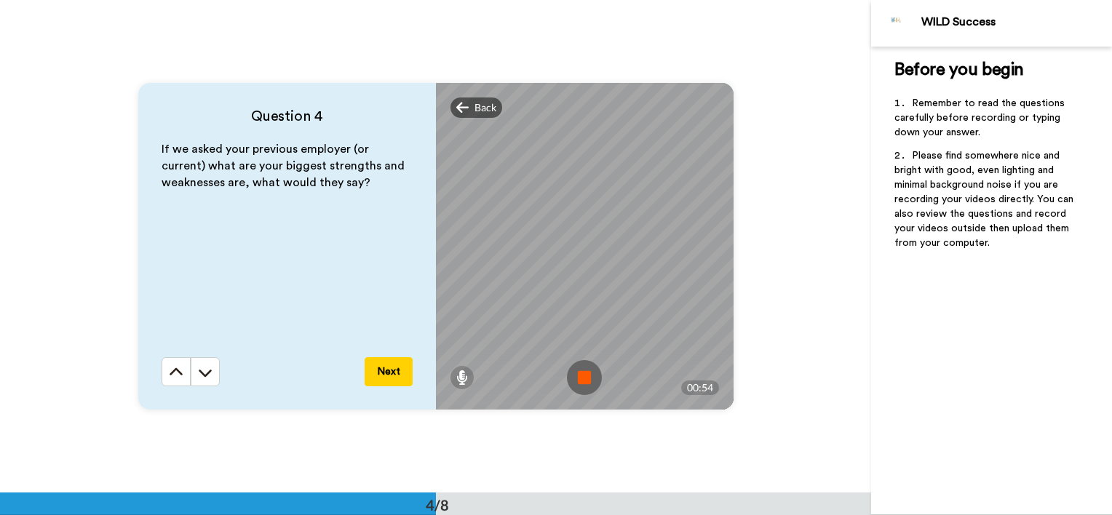
click at [577, 373] on img at bounding box center [584, 377] width 35 height 35
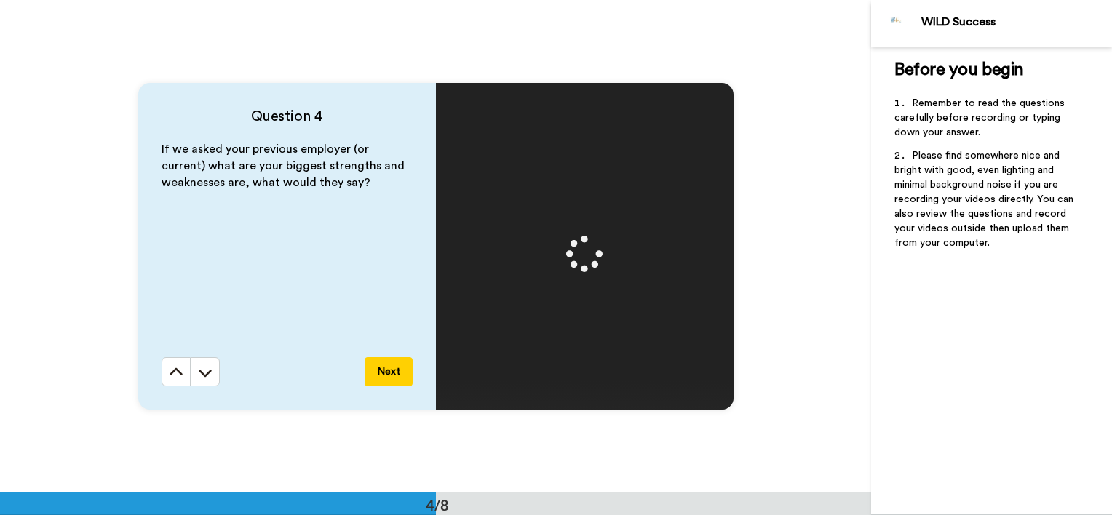
click at [389, 373] on button "Next" at bounding box center [389, 371] width 48 height 29
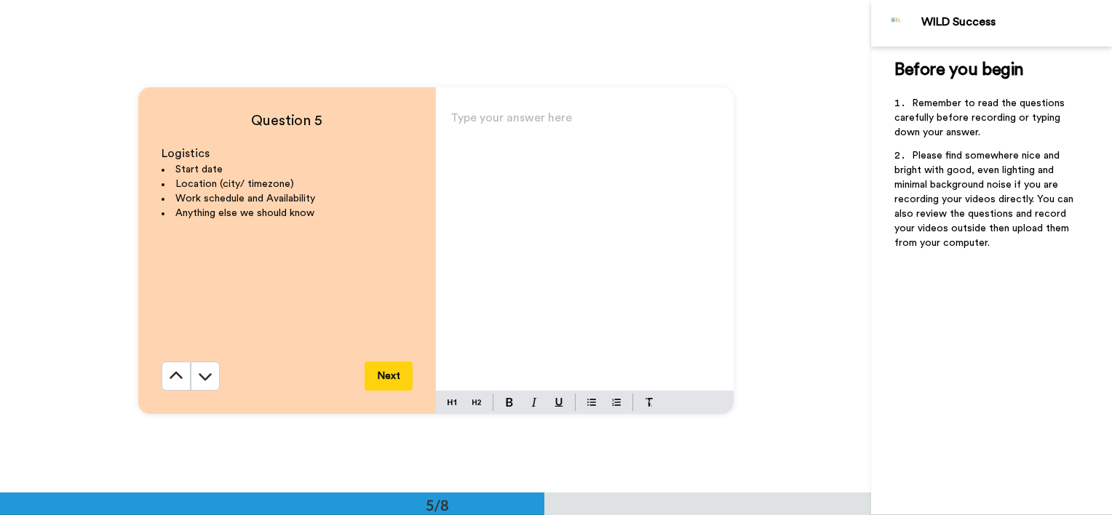
scroll to position [1973, 0]
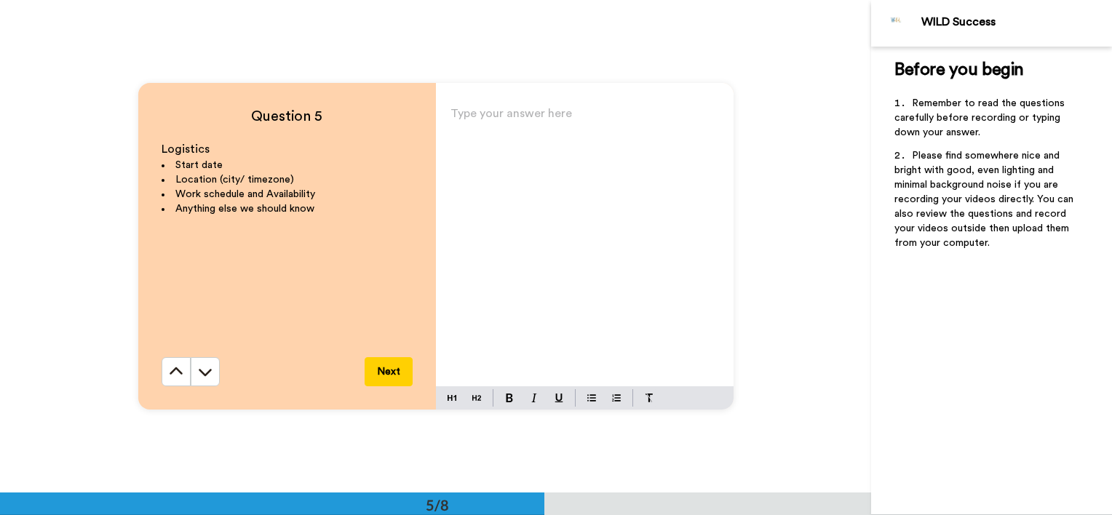
click at [554, 114] on p "Type your answer here ﻿" at bounding box center [585, 119] width 269 height 20
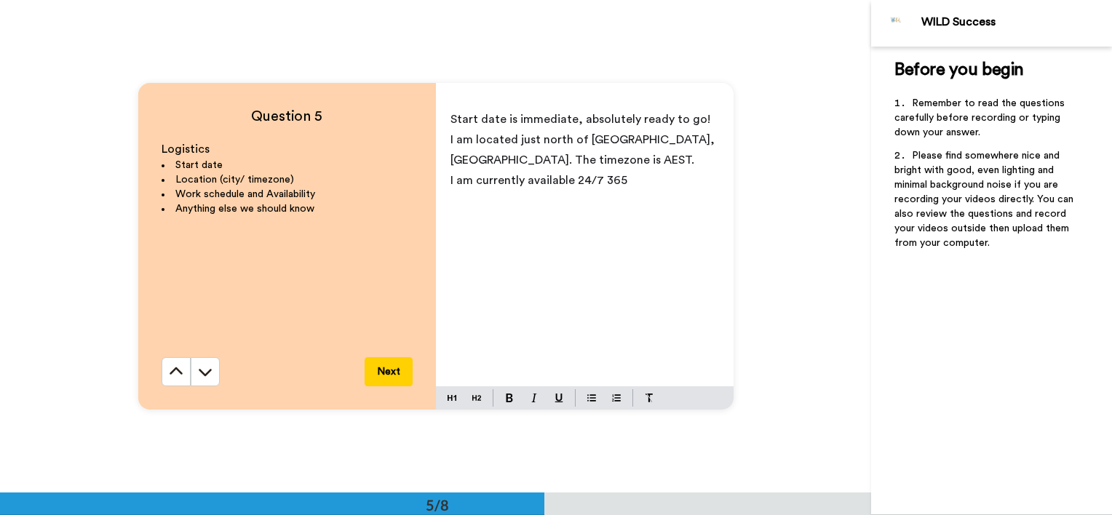
click at [594, 180] on span "I am currently available 24/7 365" at bounding box center [539, 181] width 177 height 12
click at [643, 180] on p "I am currently available 24/7, 365" at bounding box center [585, 180] width 269 height 20
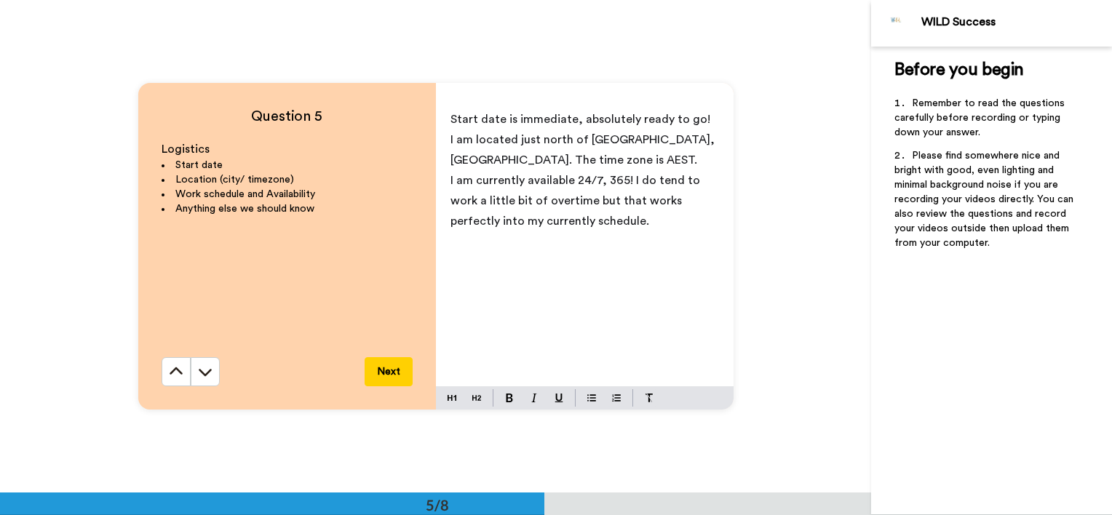
click at [380, 366] on button "Next" at bounding box center [389, 371] width 48 height 29
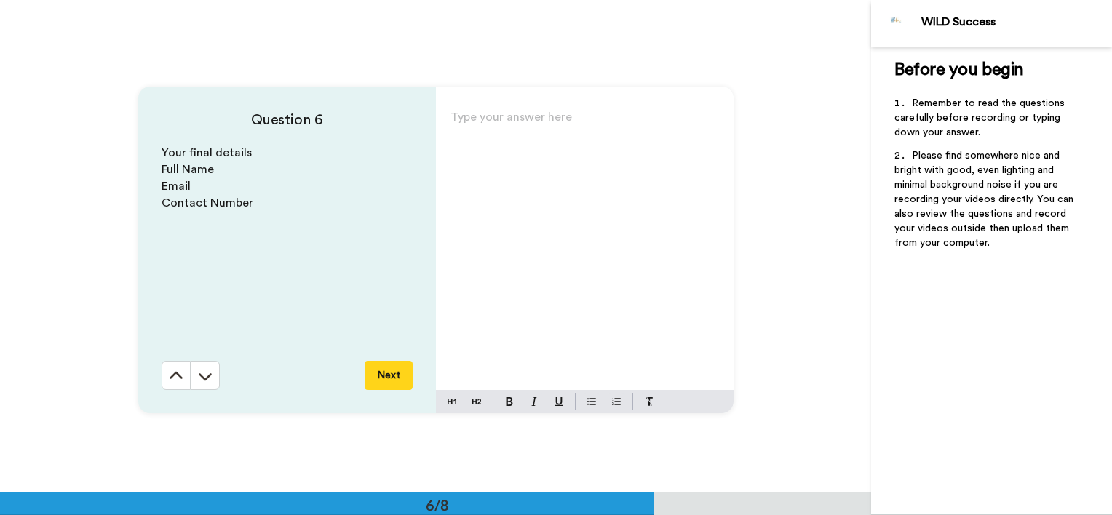
scroll to position [2465, 0]
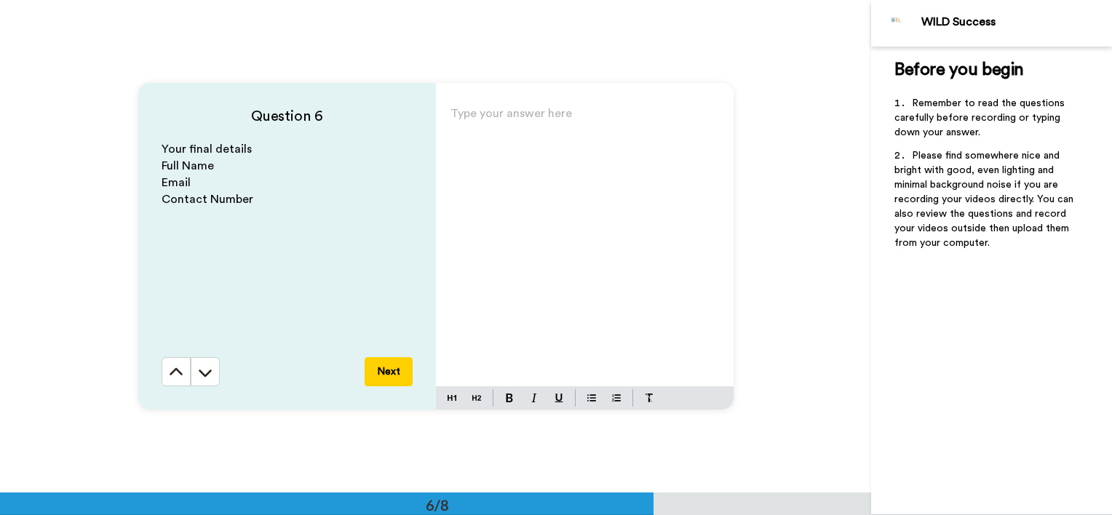
click at [576, 119] on p "Type your answer here ﻿" at bounding box center [585, 119] width 269 height 20
click at [384, 379] on button "Next" at bounding box center [389, 371] width 48 height 29
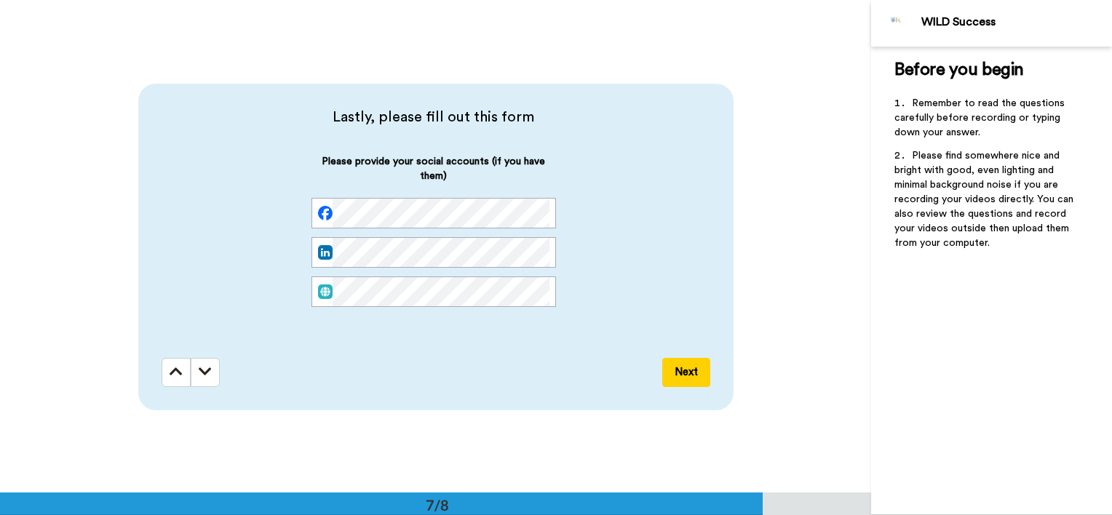
scroll to position [0, 0]
click at [424, 329] on div "Please provide your social accounts (if you have them)" at bounding box center [434, 242] width 245 height 176
click at [686, 374] on button "Next" at bounding box center [686, 372] width 48 height 29
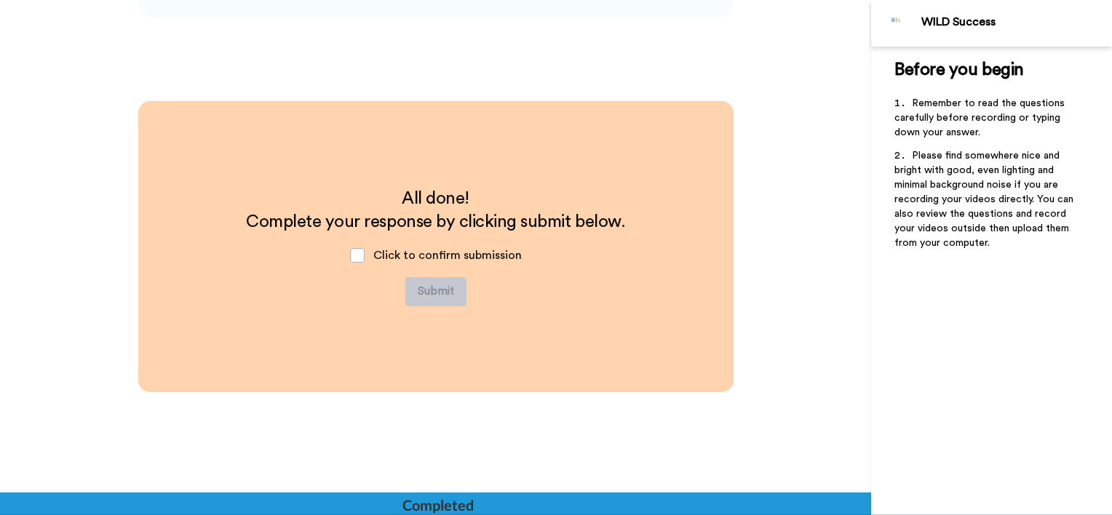
scroll to position [3351, 0]
click at [361, 253] on span at bounding box center [357, 254] width 15 height 15
click at [435, 292] on button "Submit" at bounding box center [435, 291] width 61 height 29
